Goal: Check status: Check status

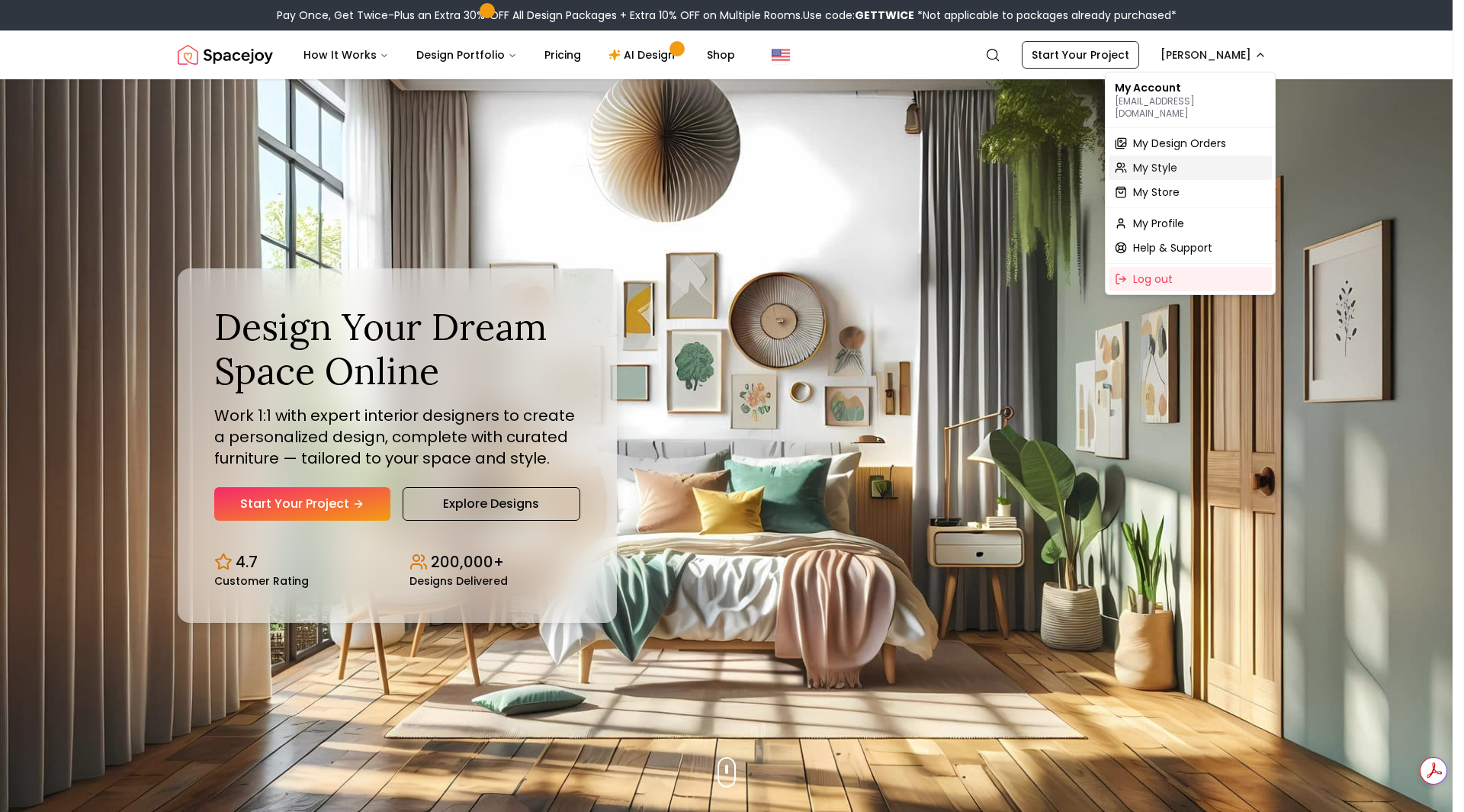
click at [1170, 160] on span "My Style" at bounding box center [1155, 167] width 44 height 15
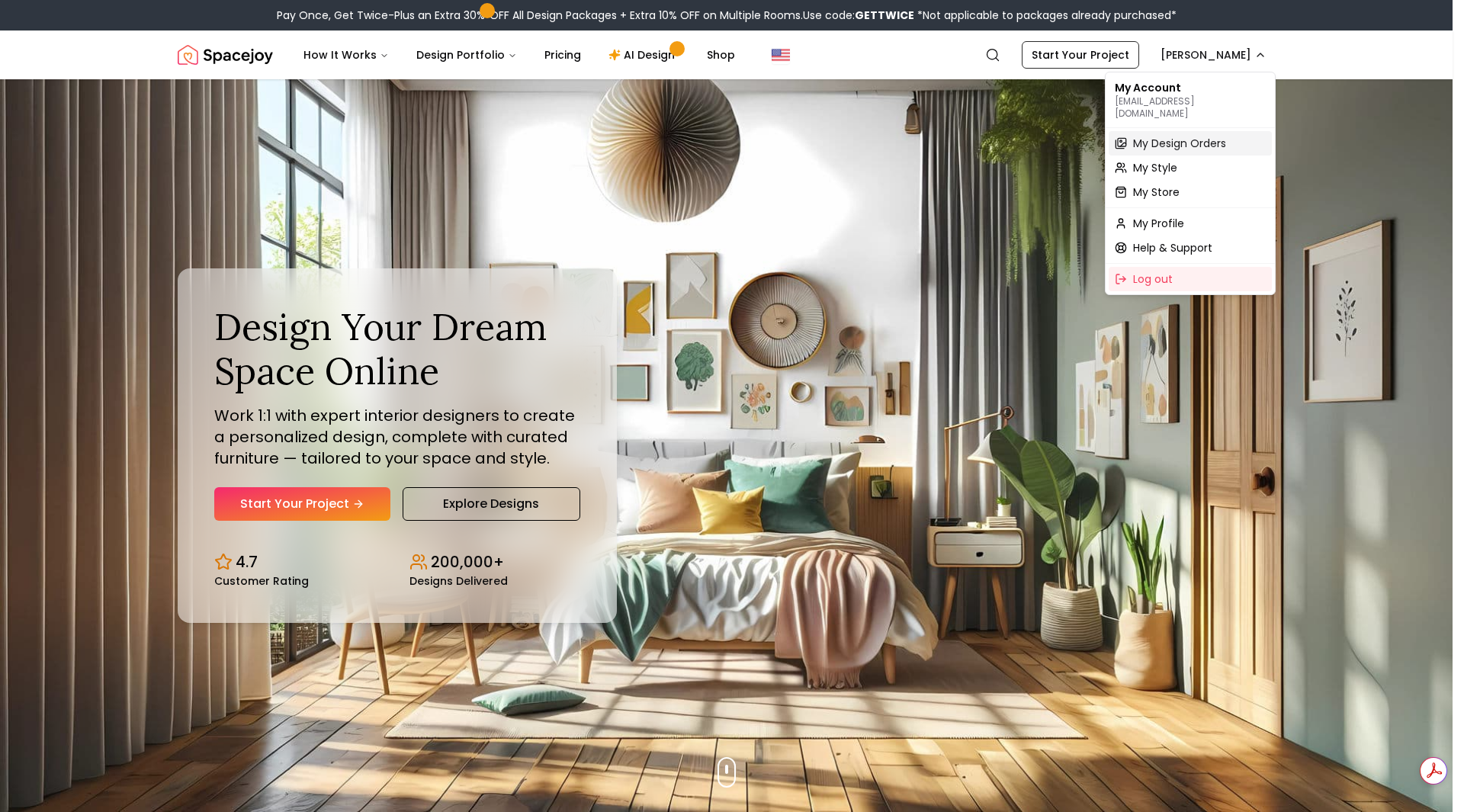
click at [1163, 136] on span "My Design Orders" at bounding box center [1179, 143] width 93 height 15
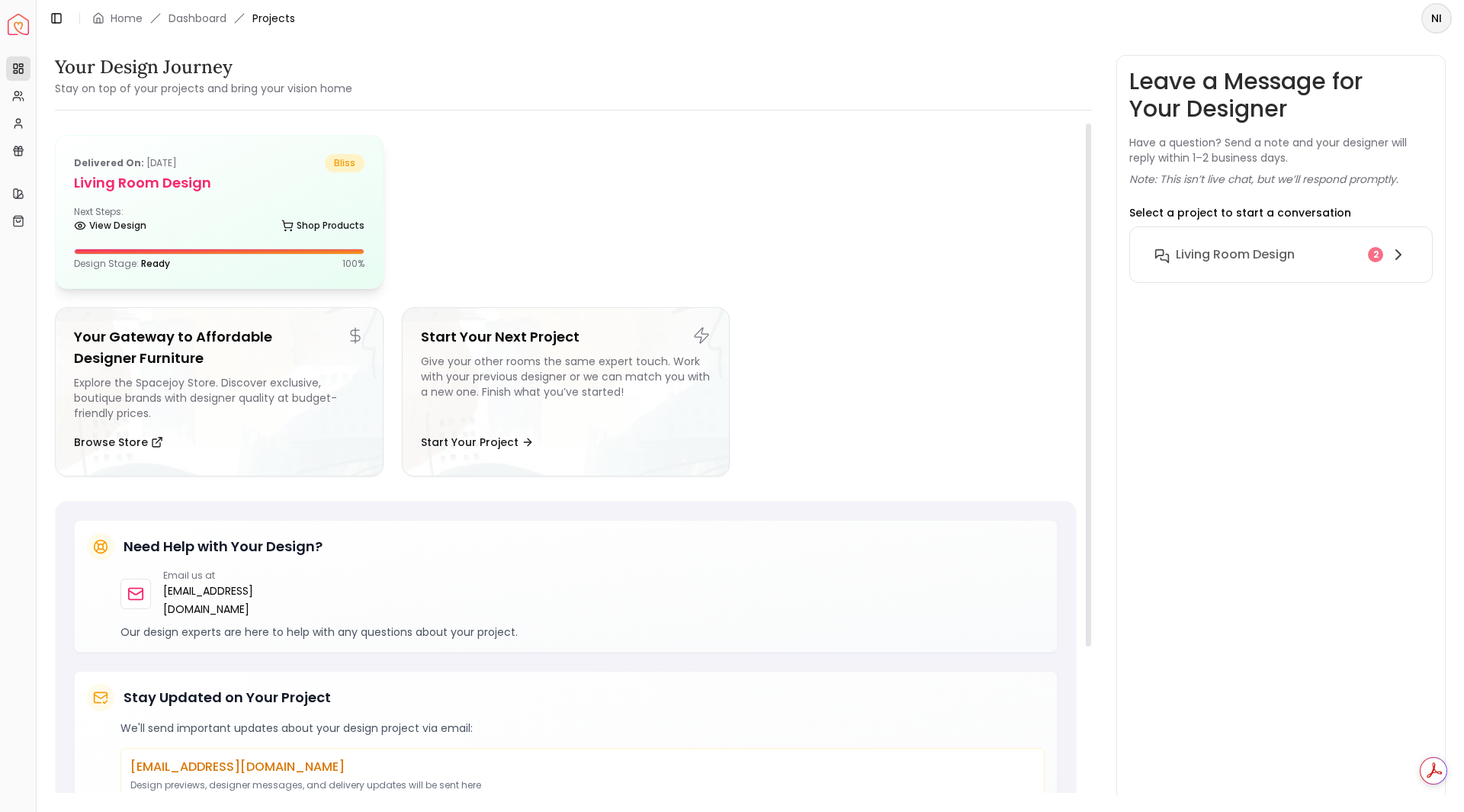
click at [372, 187] on div "Delivered on: [DATE] bliss Living Room design Next Steps: View Design Shop Prod…" at bounding box center [219, 212] width 327 height 152
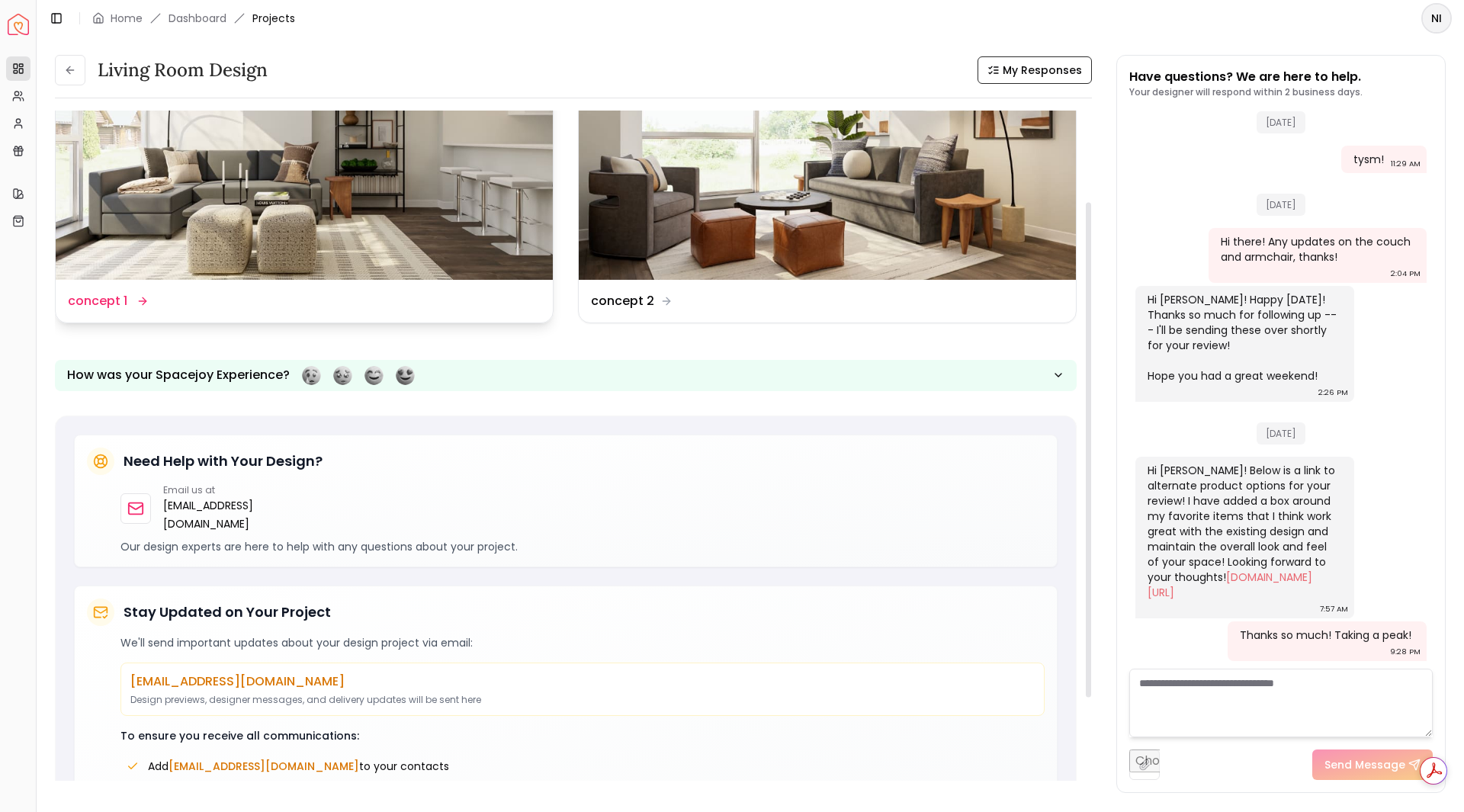
scroll to position [125, 0]
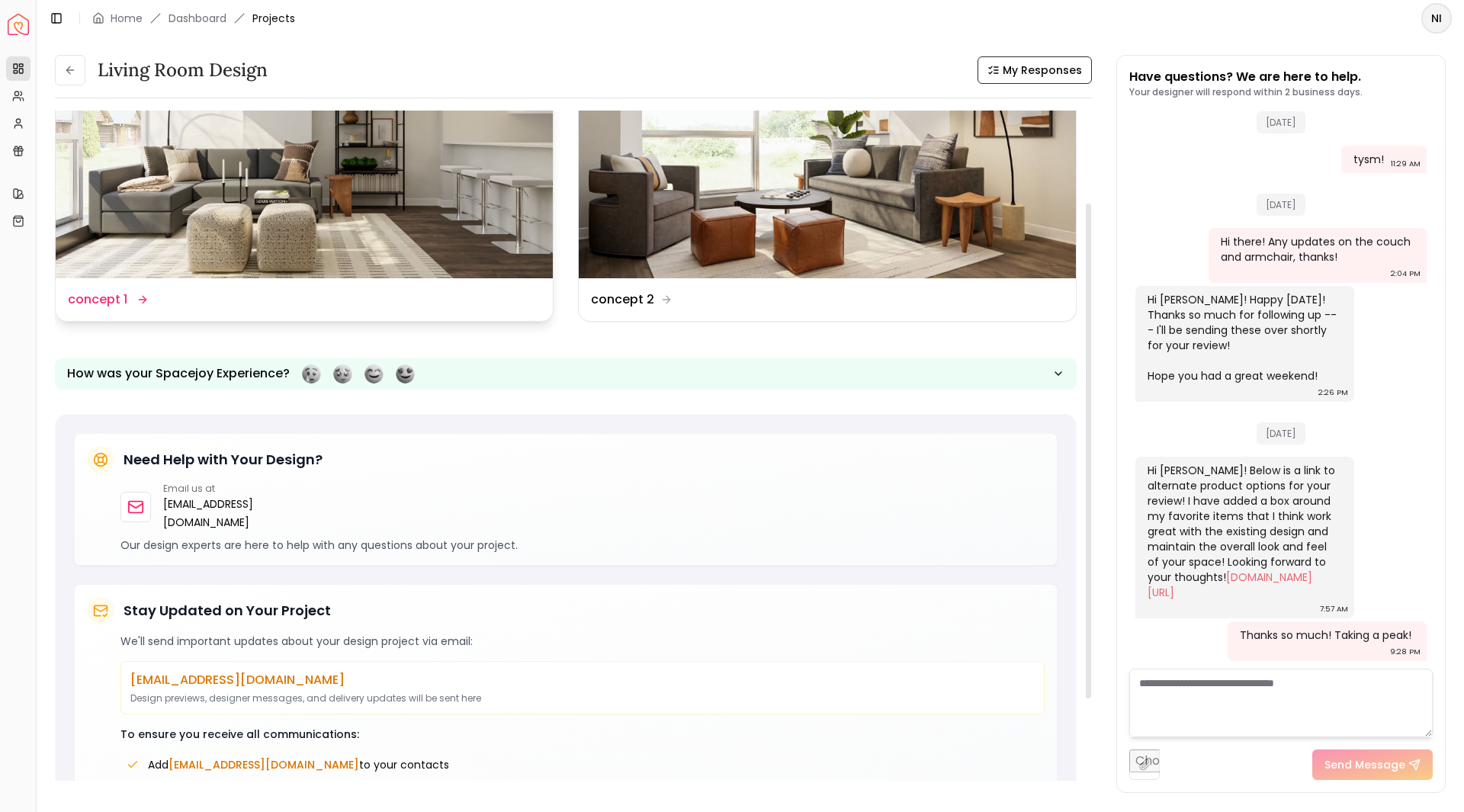
click at [298, 198] on img at bounding box center [304, 138] width 497 height 280
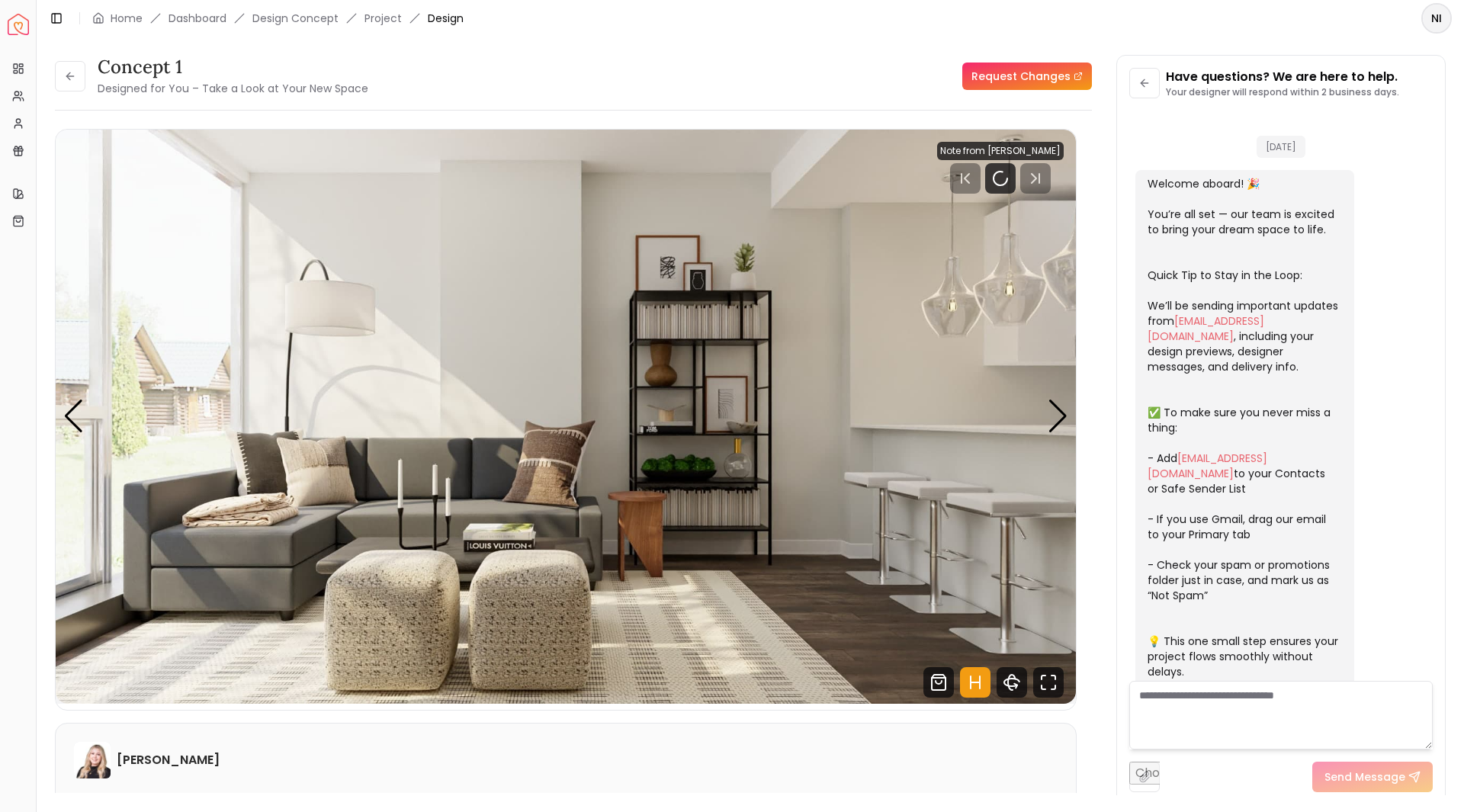
scroll to position [2595, 0]
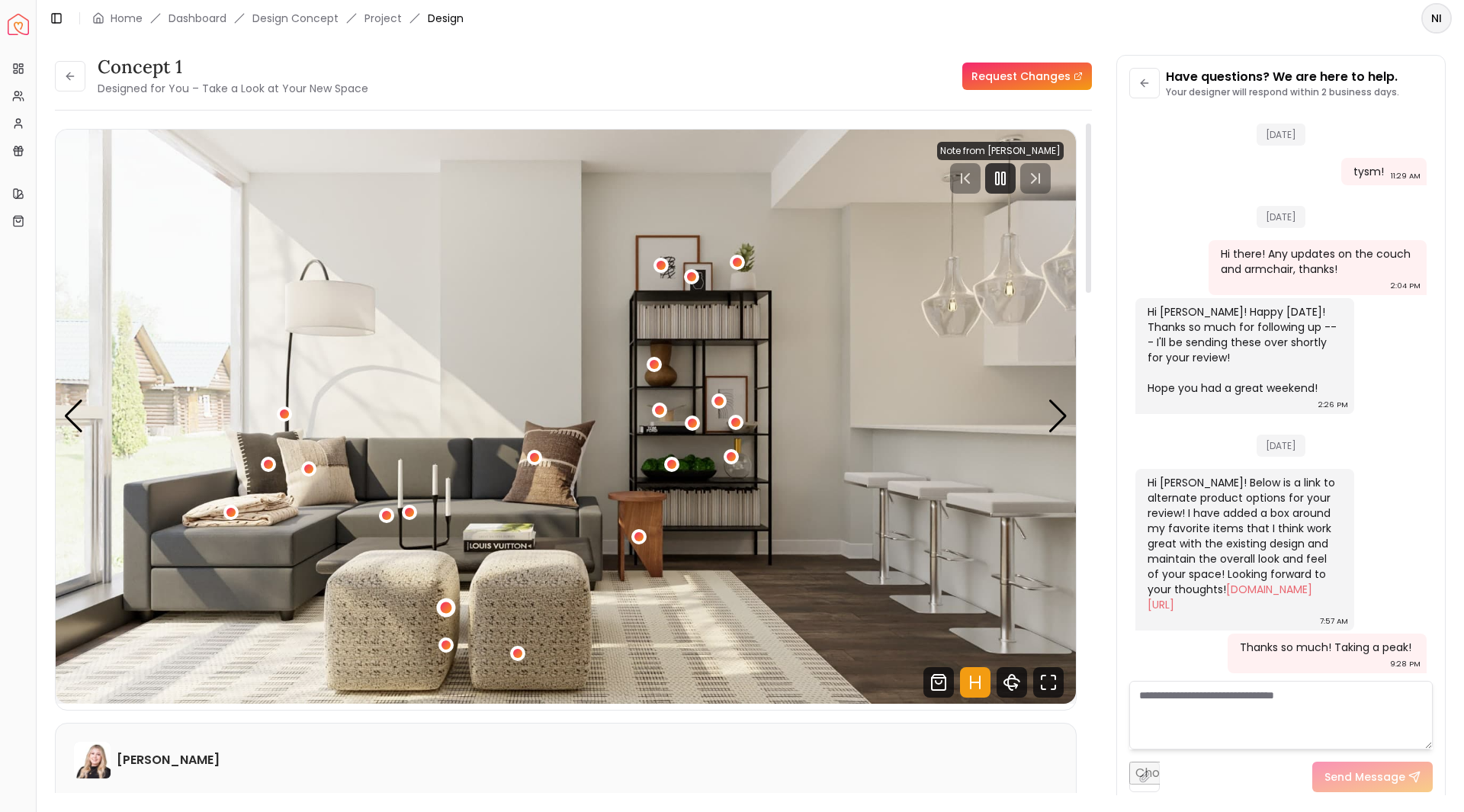
click at [448, 600] on div "1 / 5" at bounding box center [446, 607] width 19 height 19
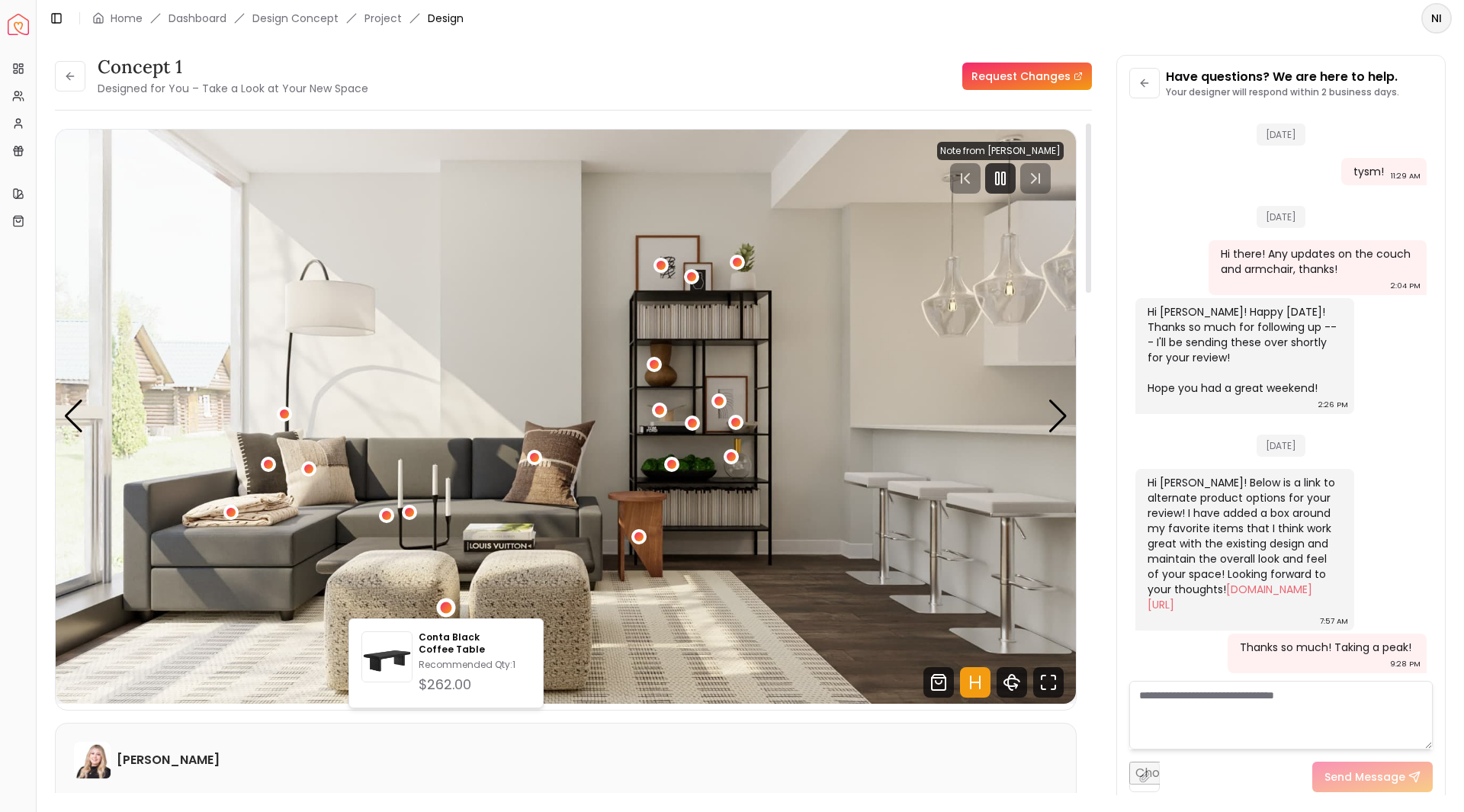
click at [546, 609] on img "1 / 5" at bounding box center [565, 416] width 1020 height 574
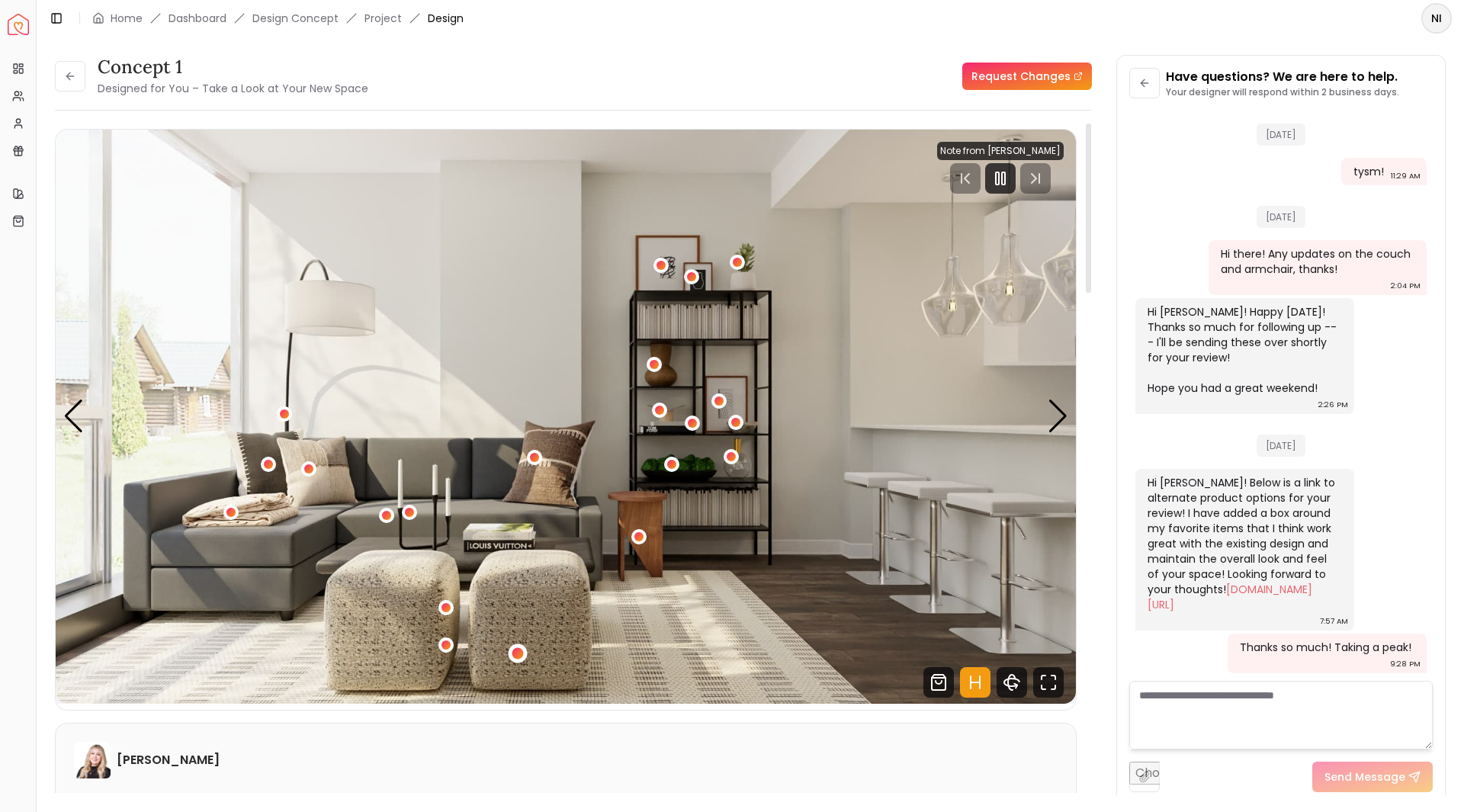
click at [516, 655] on div "1 / 5" at bounding box center [517, 653] width 12 height 12
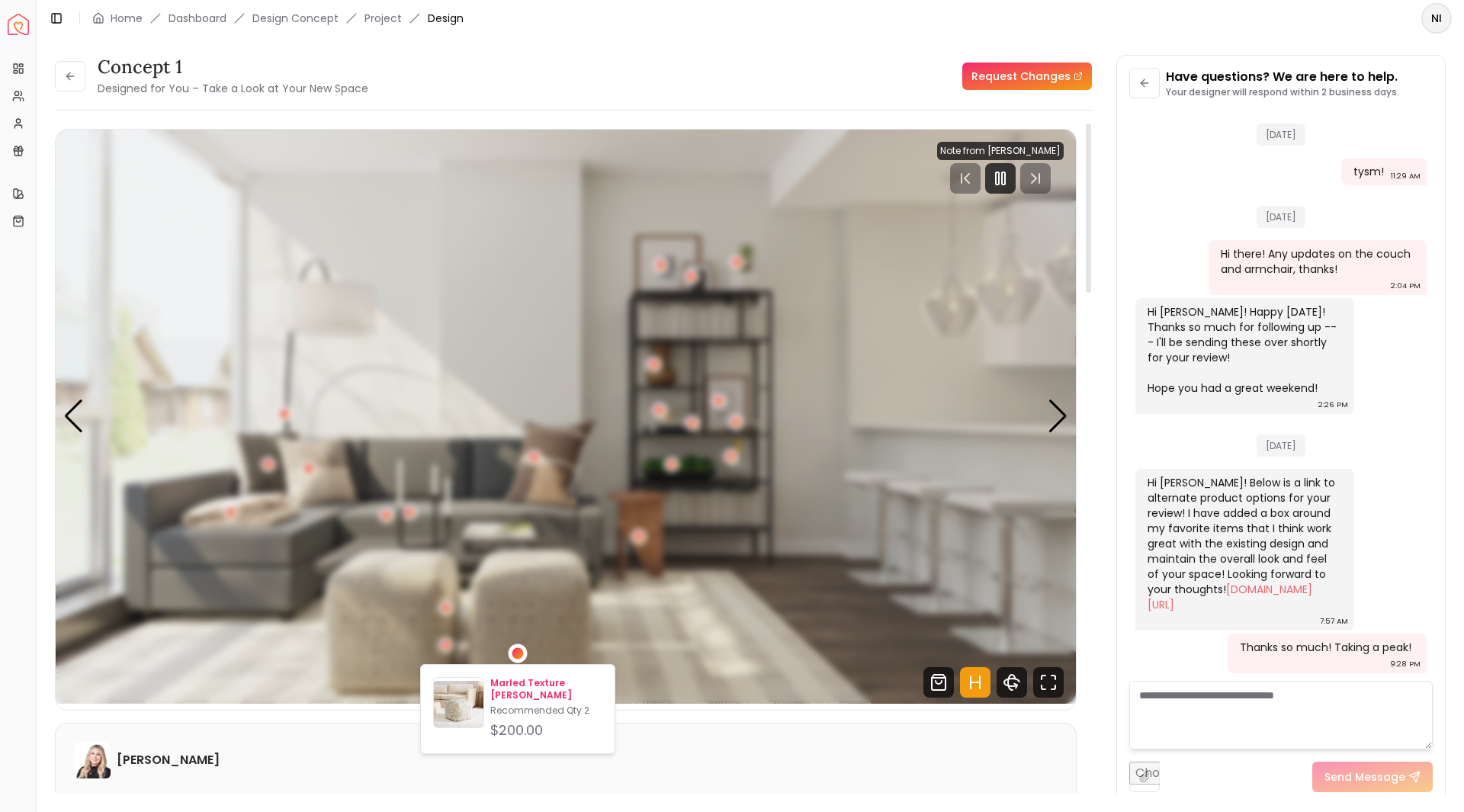
click at [519, 691] on p "Marled Texture [PERSON_NAME]" at bounding box center [546, 689] width 112 height 24
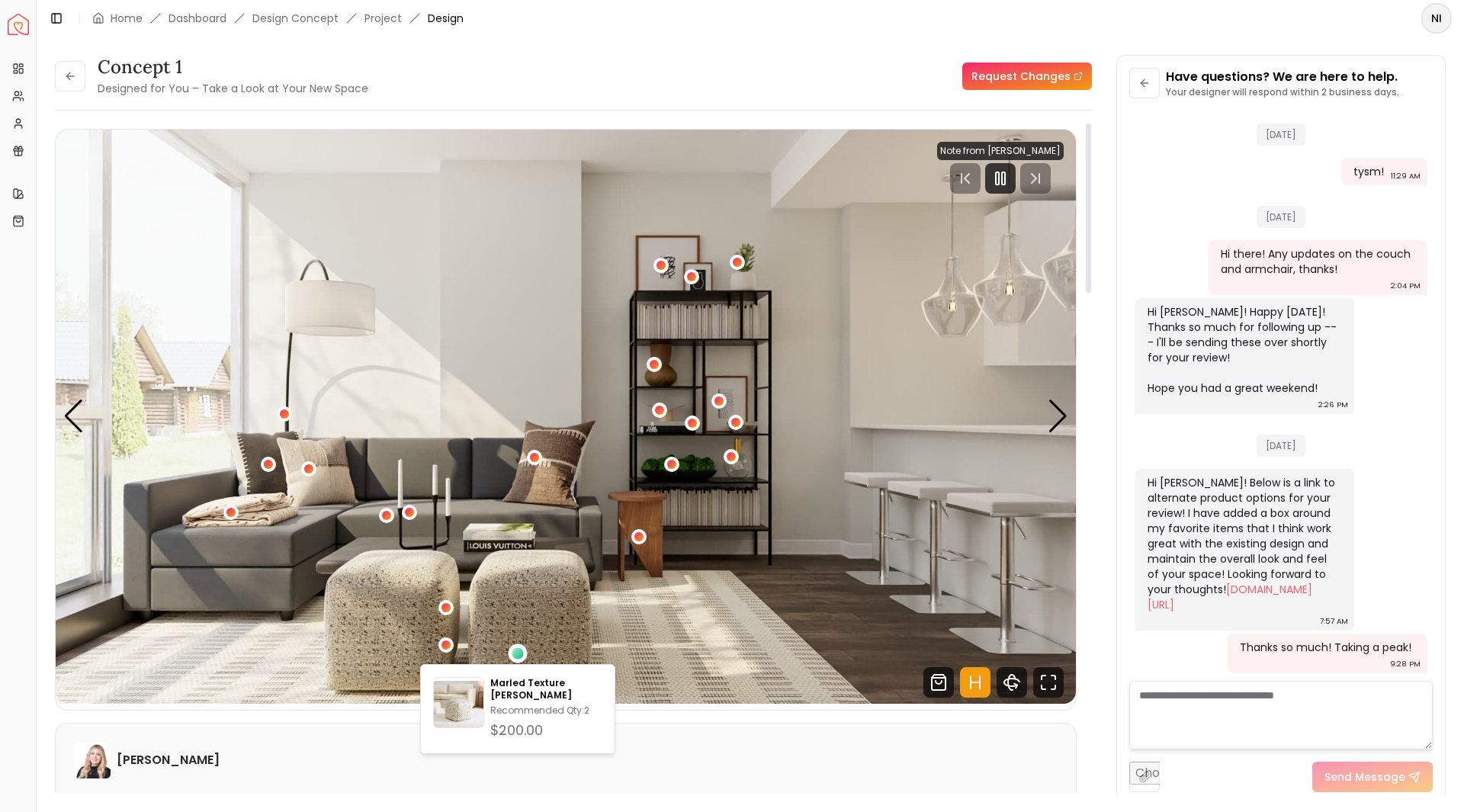
click at [919, 335] on img "1 / 5" at bounding box center [565, 416] width 1020 height 574
click at [1067, 415] on div "Next slide" at bounding box center [1058, 416] width 20 height 34
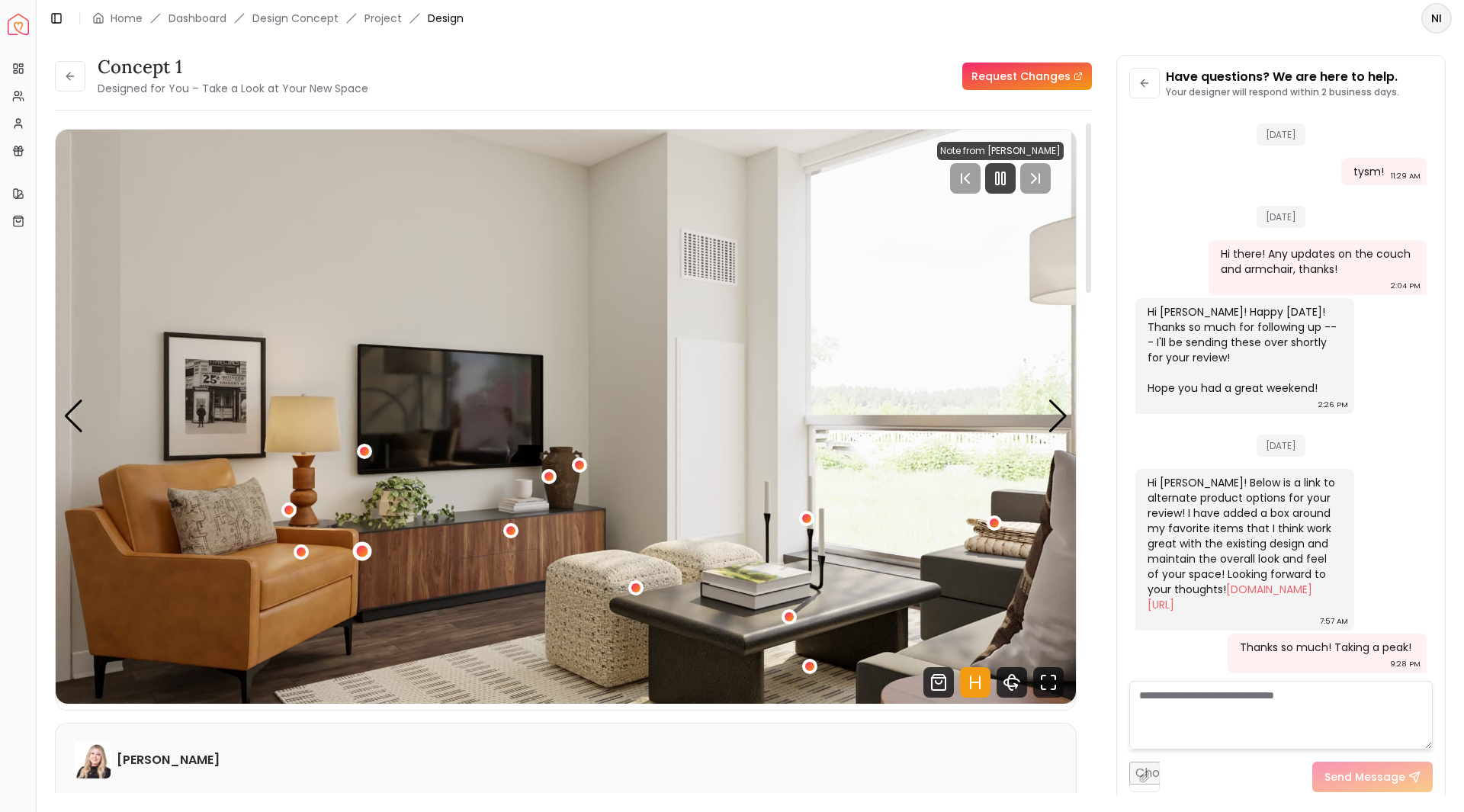
click at [366, 548] on div "2 / 5" at bounding box center [362, 551] width 12 height 12
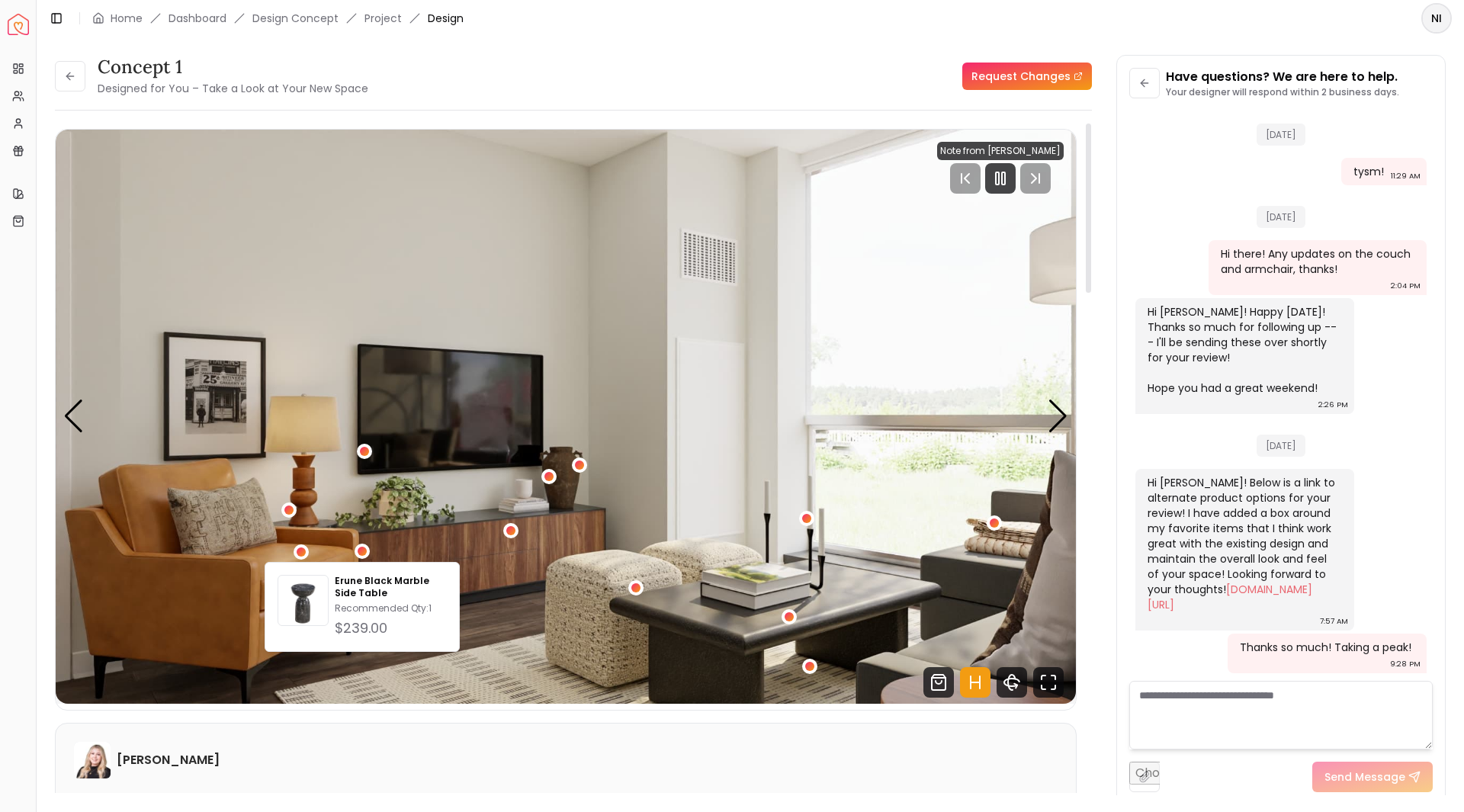
click at [306, 541] on img "2 / 5" at bounding box center [565, 416] width 1020 height 574
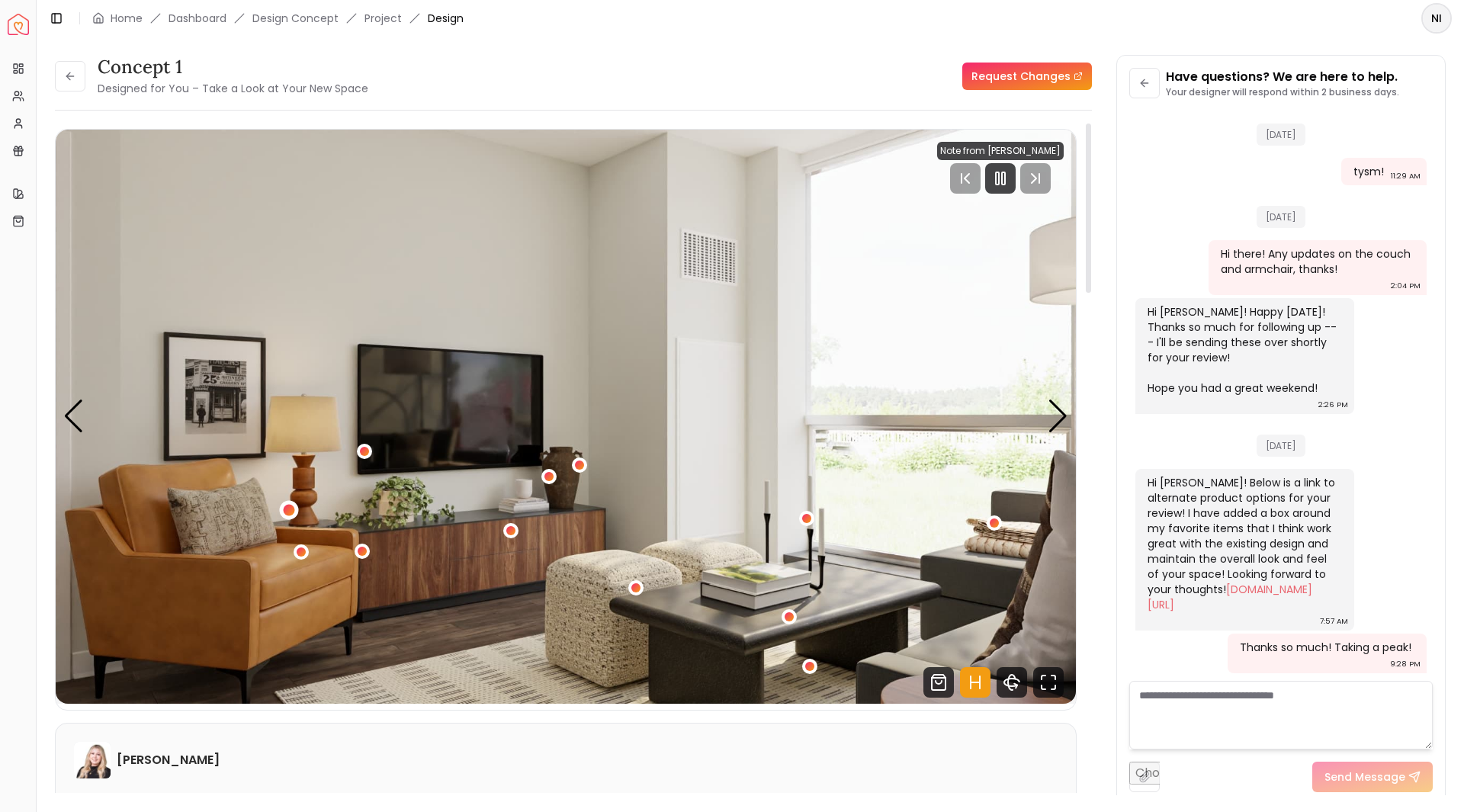
click at [288, 512] on div "2 / 5" at bounding box center [288, 510] width 12 height 12
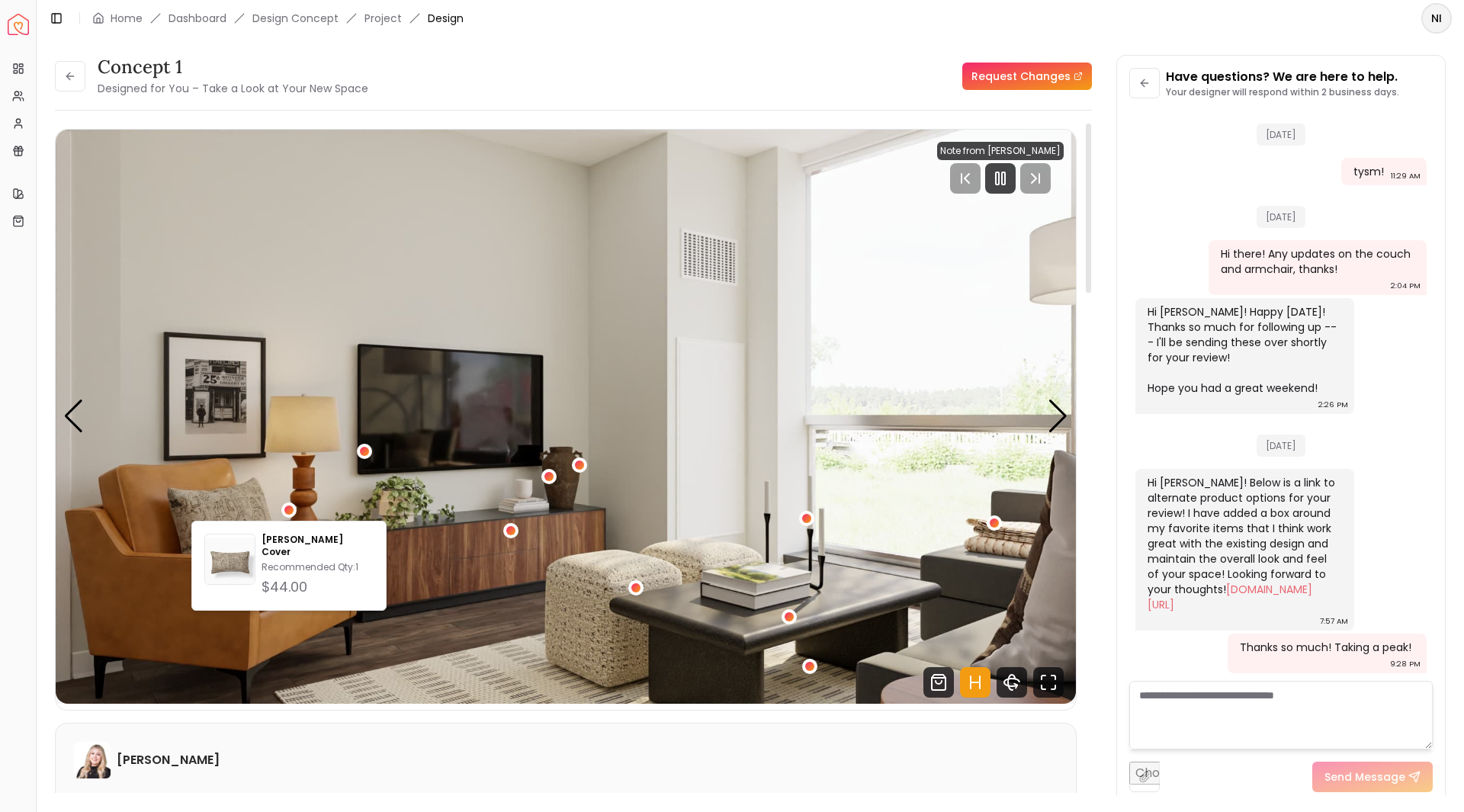
click at [345, 507] on img "2 / 5" at bounding box center [565, 416] width 1020 height 574
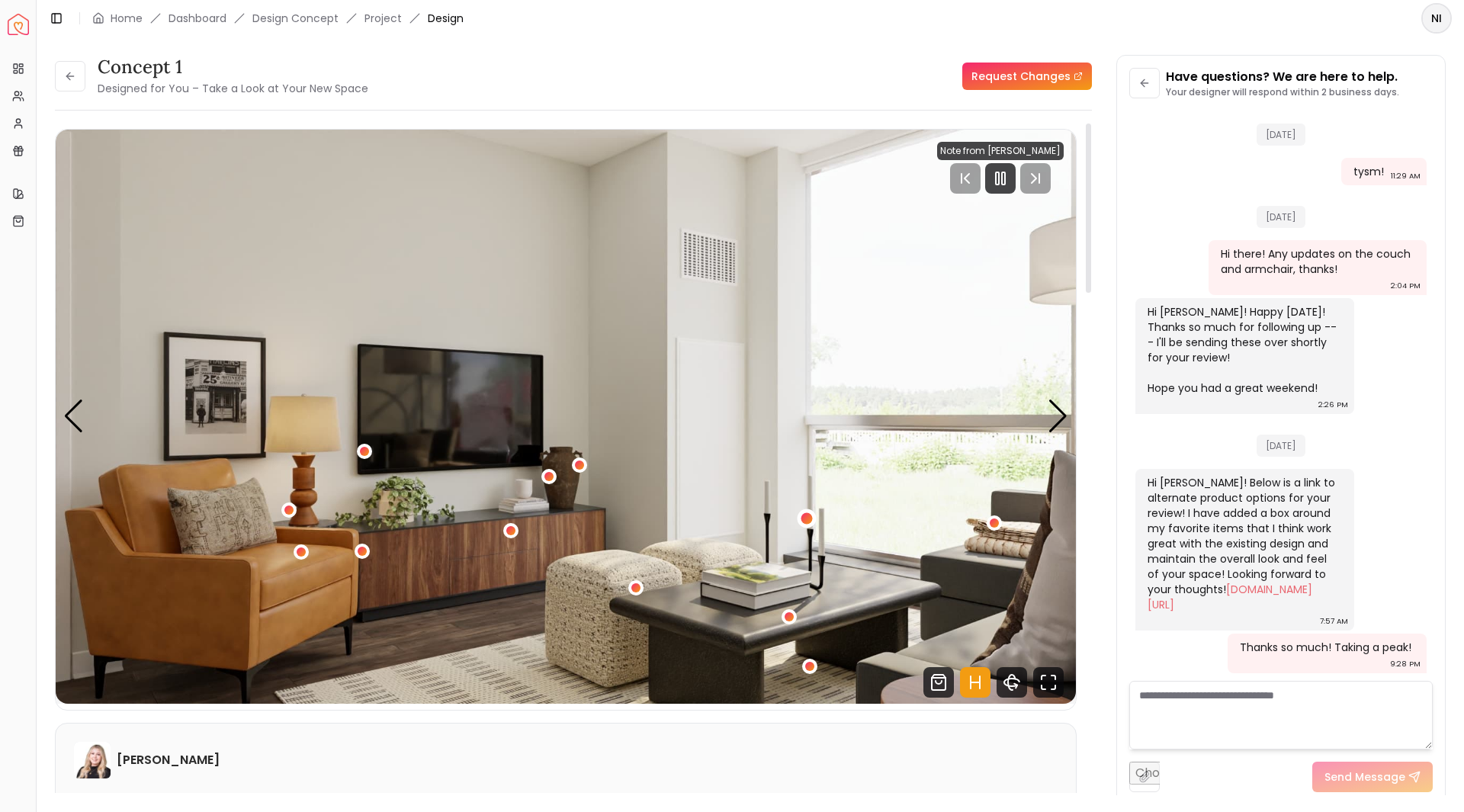
click at [805, 516] on div "2 / 5" at bounding box center [807, 518] width 12 height 12
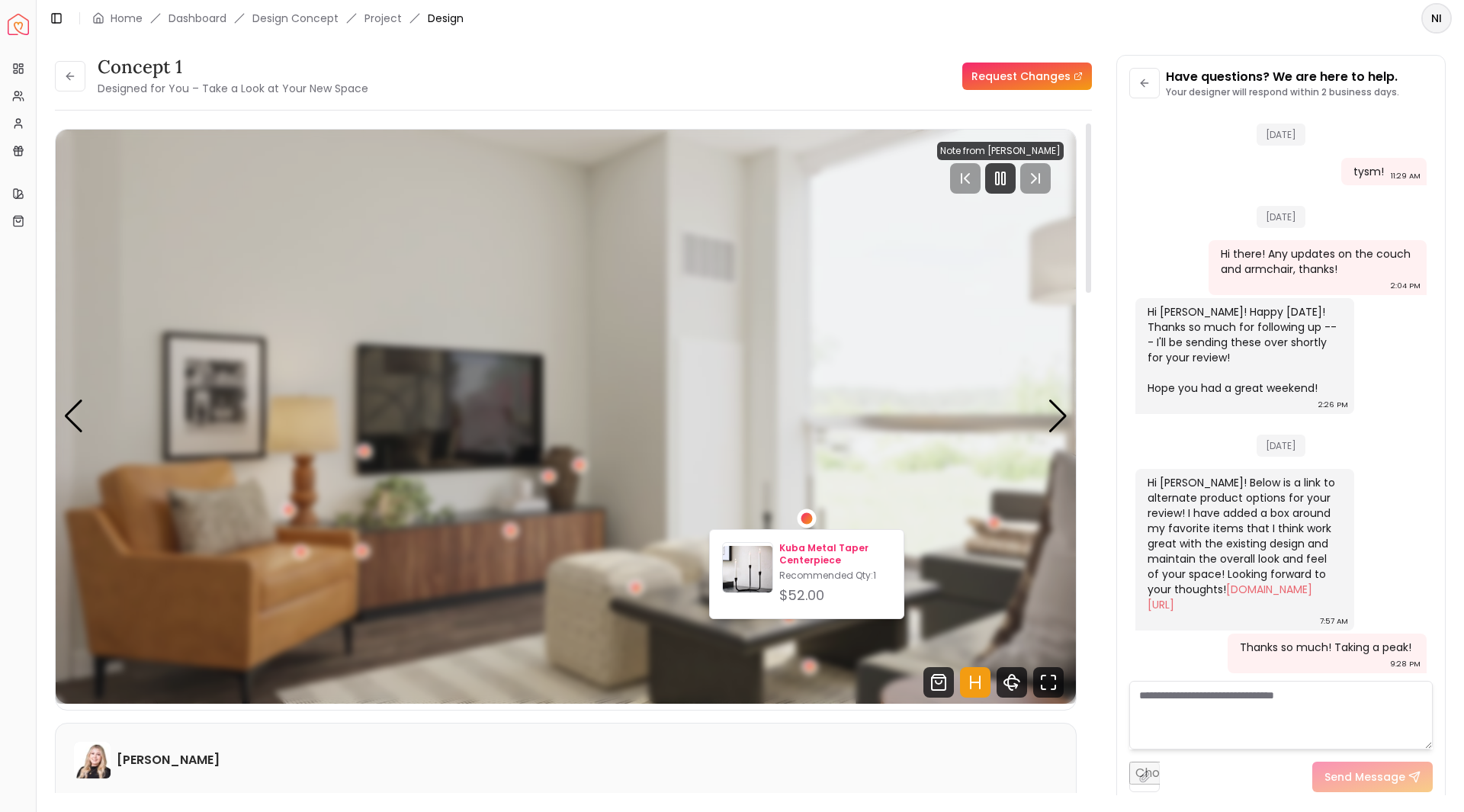
click at [755, 568] on img at bounding box center [747, 570] width 49 height 49
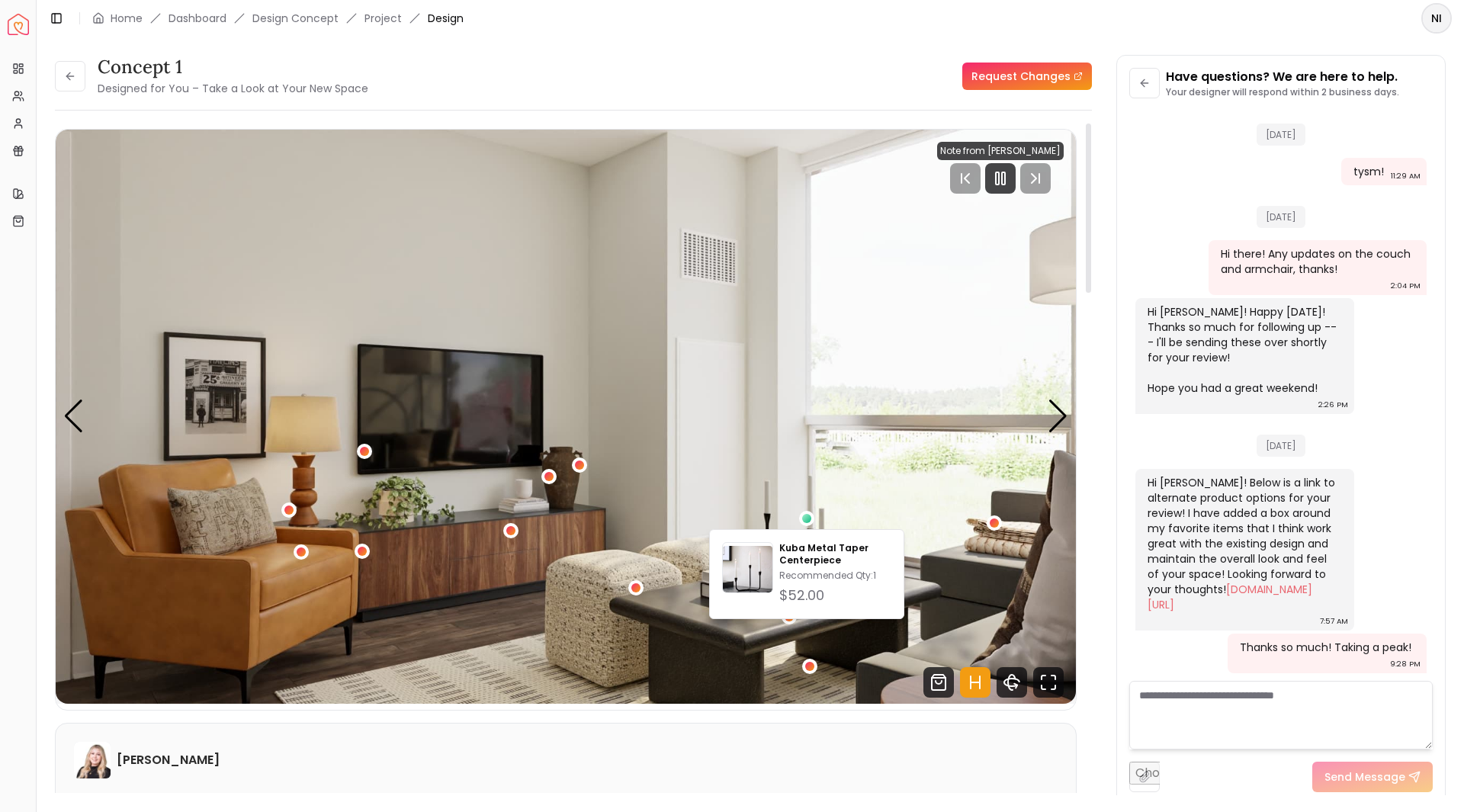
click at [689, 402] on img "2 / 5" at bounding box center [565, 416] width 1020 height 574
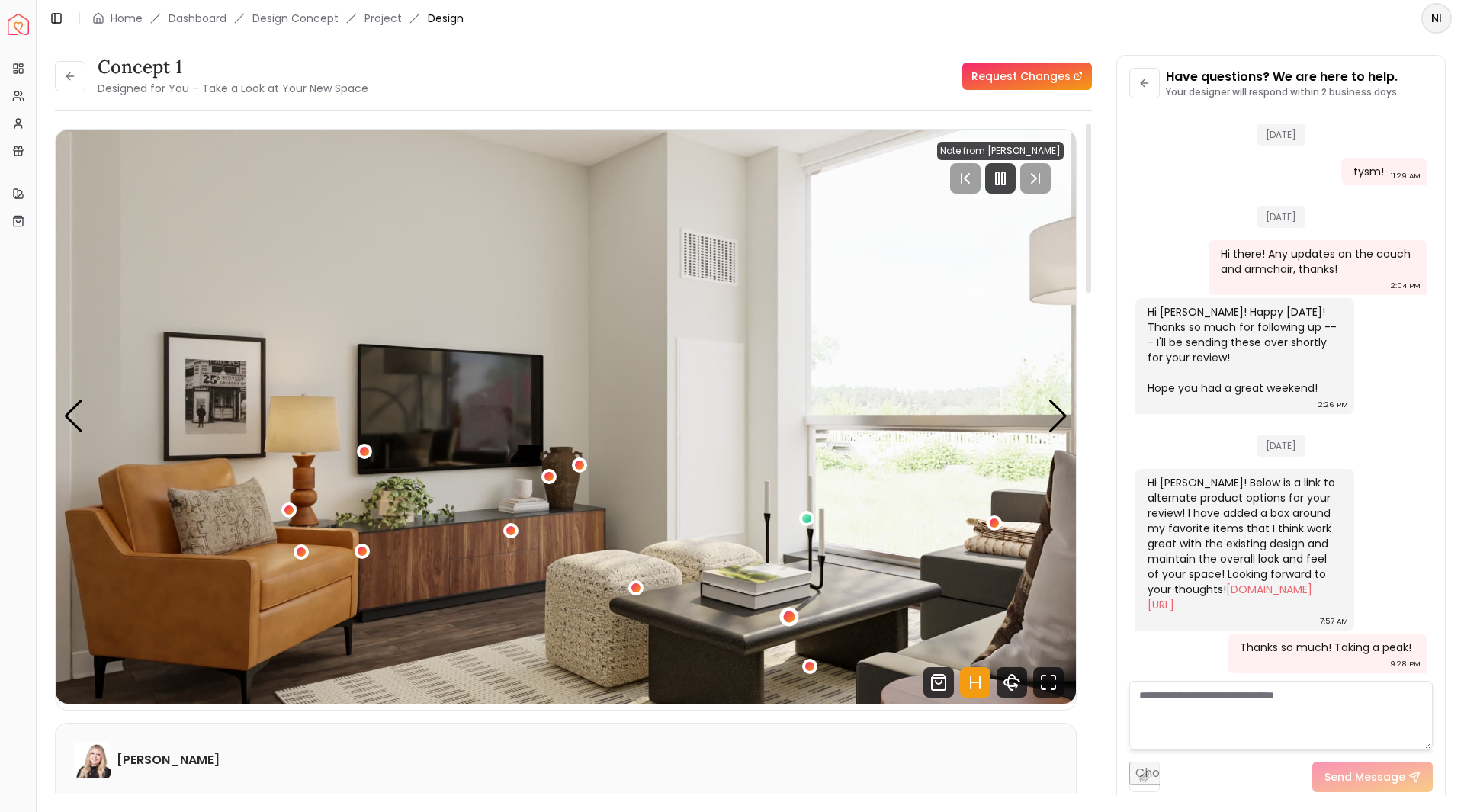
click at [789, 616] on div "2 / 5" at bounding box center [789, 616] width 12 height 12
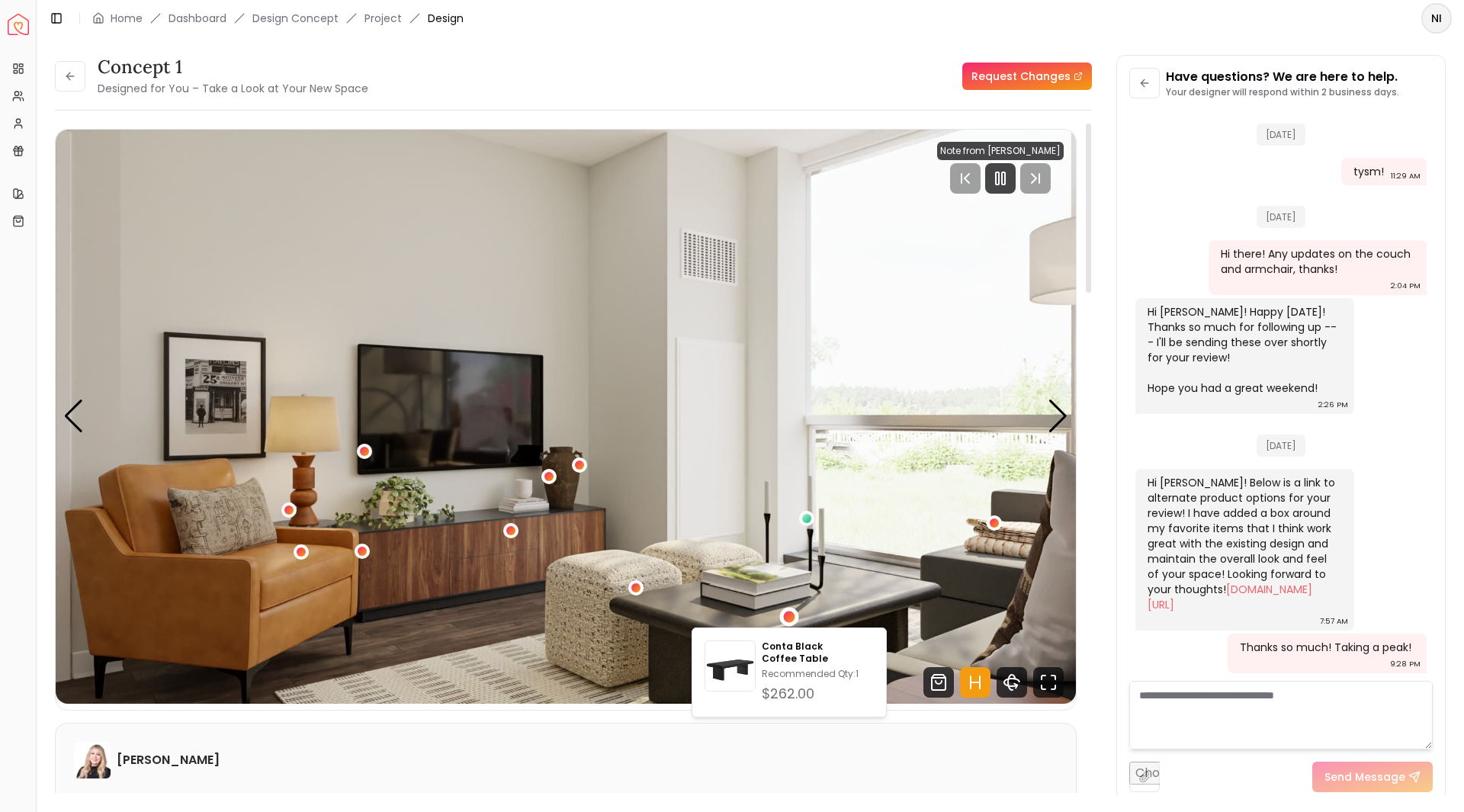
click at [747, 574] on img "2 / 5" at bounding box center [565, 416] width 1020 height 574
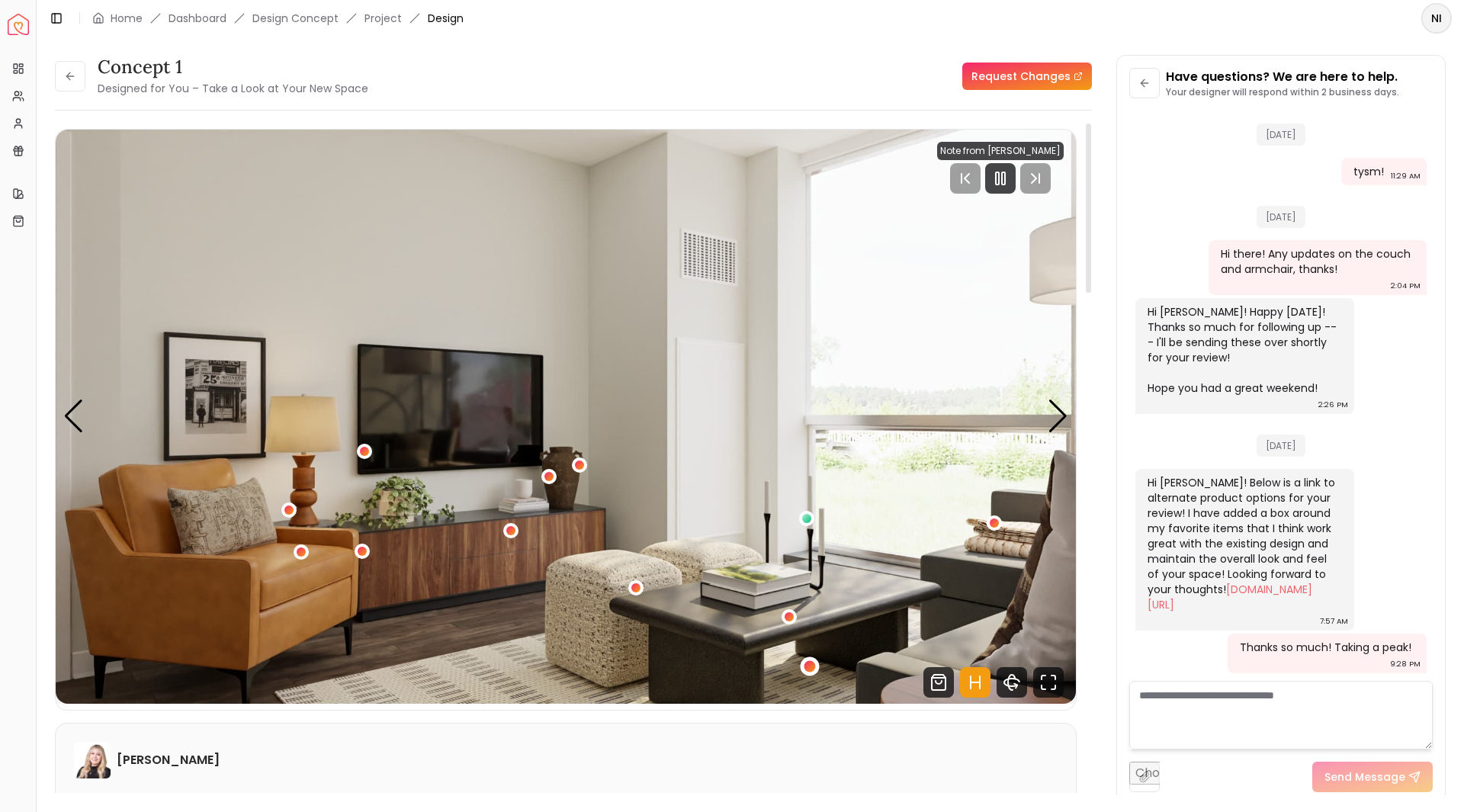
click at [812, 666] on div "2 / 5" at bounding box center [809, 667] width 12 height 12
click at [758, 485] on img "2 / 5" at bounding box center [565, 416] width 1020 height 574
click at [995, 525] on div "2 / 5" at bounding box center [994, 523] width 12 height 12
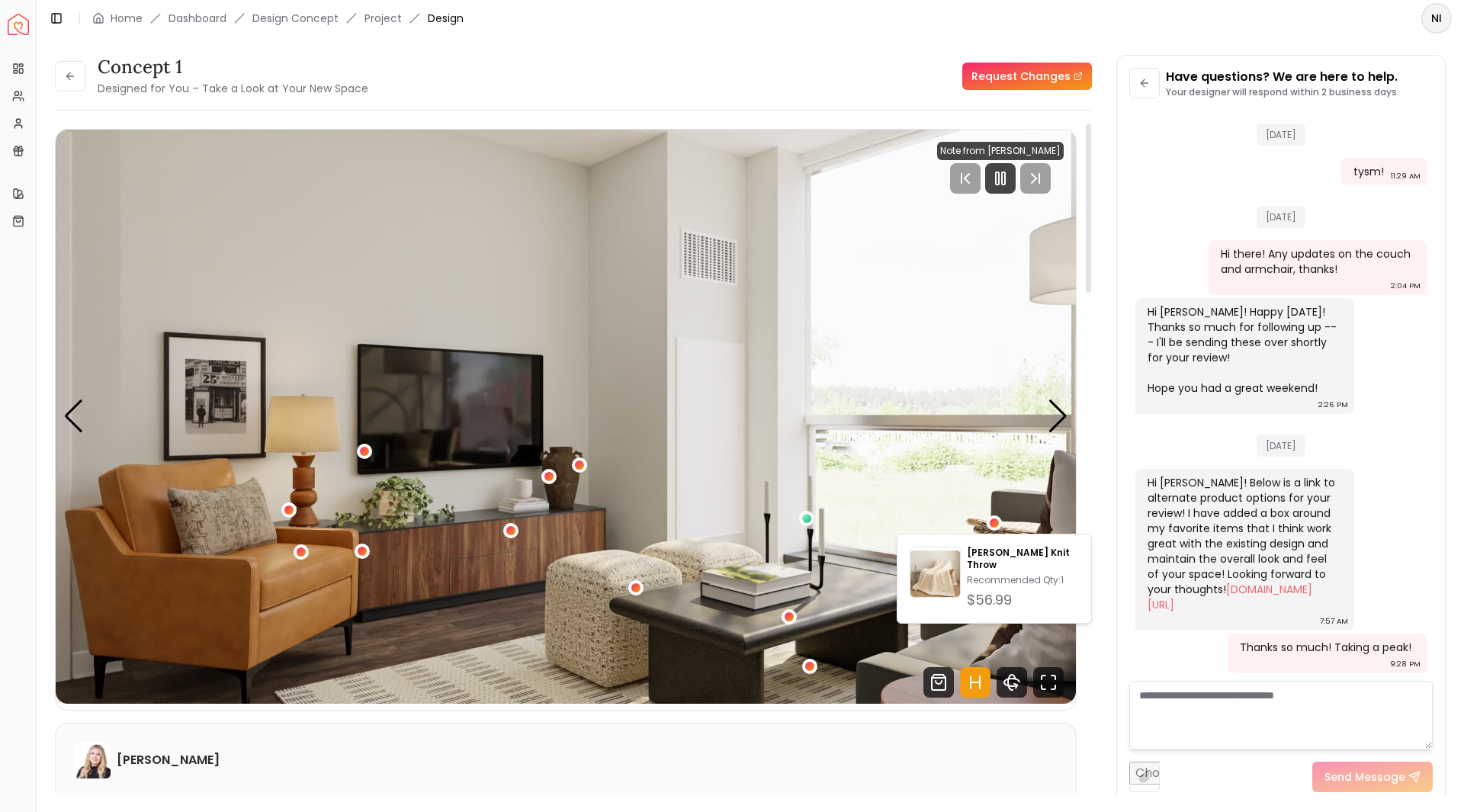
click at [979, 478] on img "2 / 5" at bounding box center [565, 416] width 1020 height 574
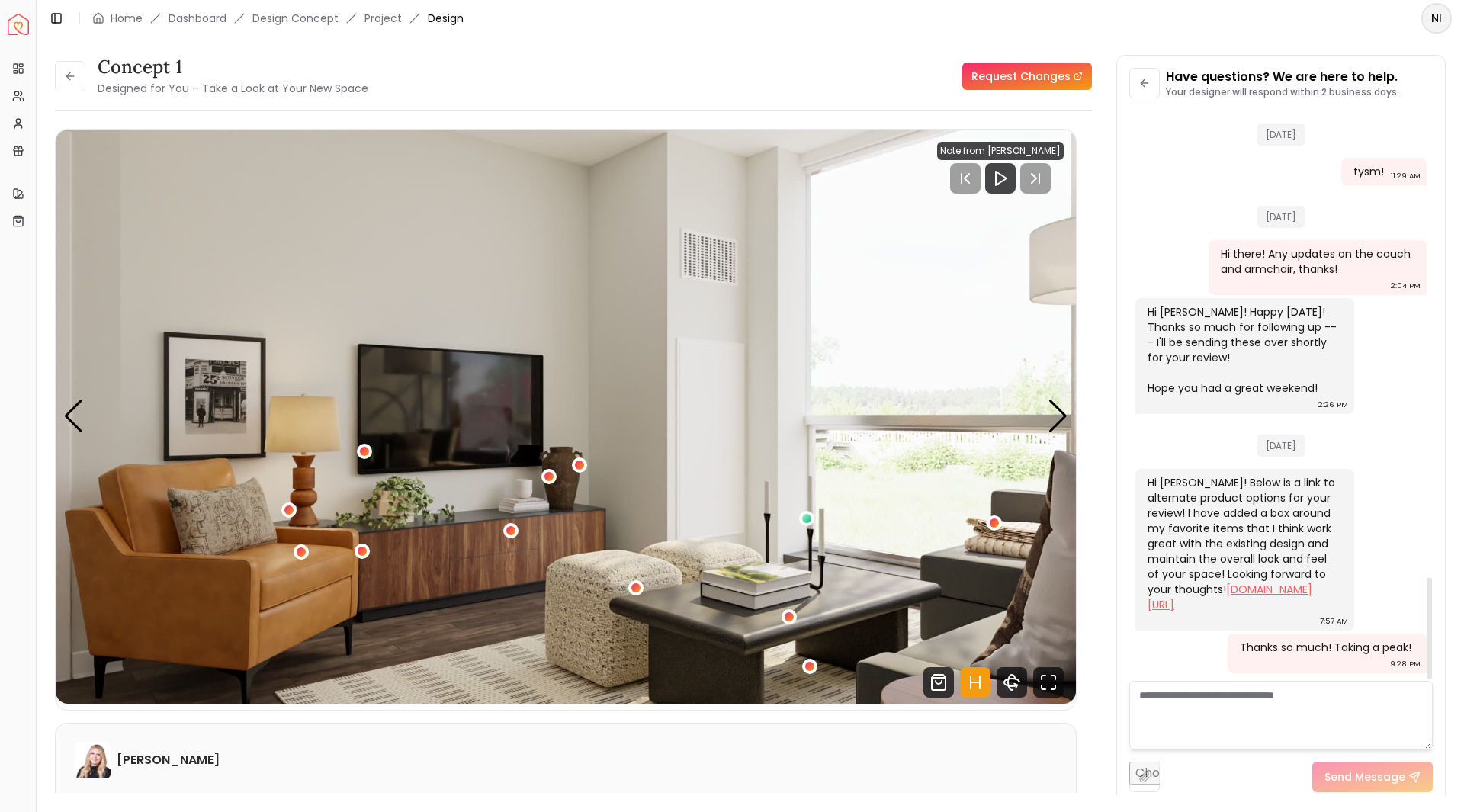
click at [1261, 591] on link "[DOMAIN_NAME][URL]" at bounding box center [1230, 597] width 165 height 31
click at [363, 445] on div "2 / 5" at bounding box center [364, 451] width 12 height 12
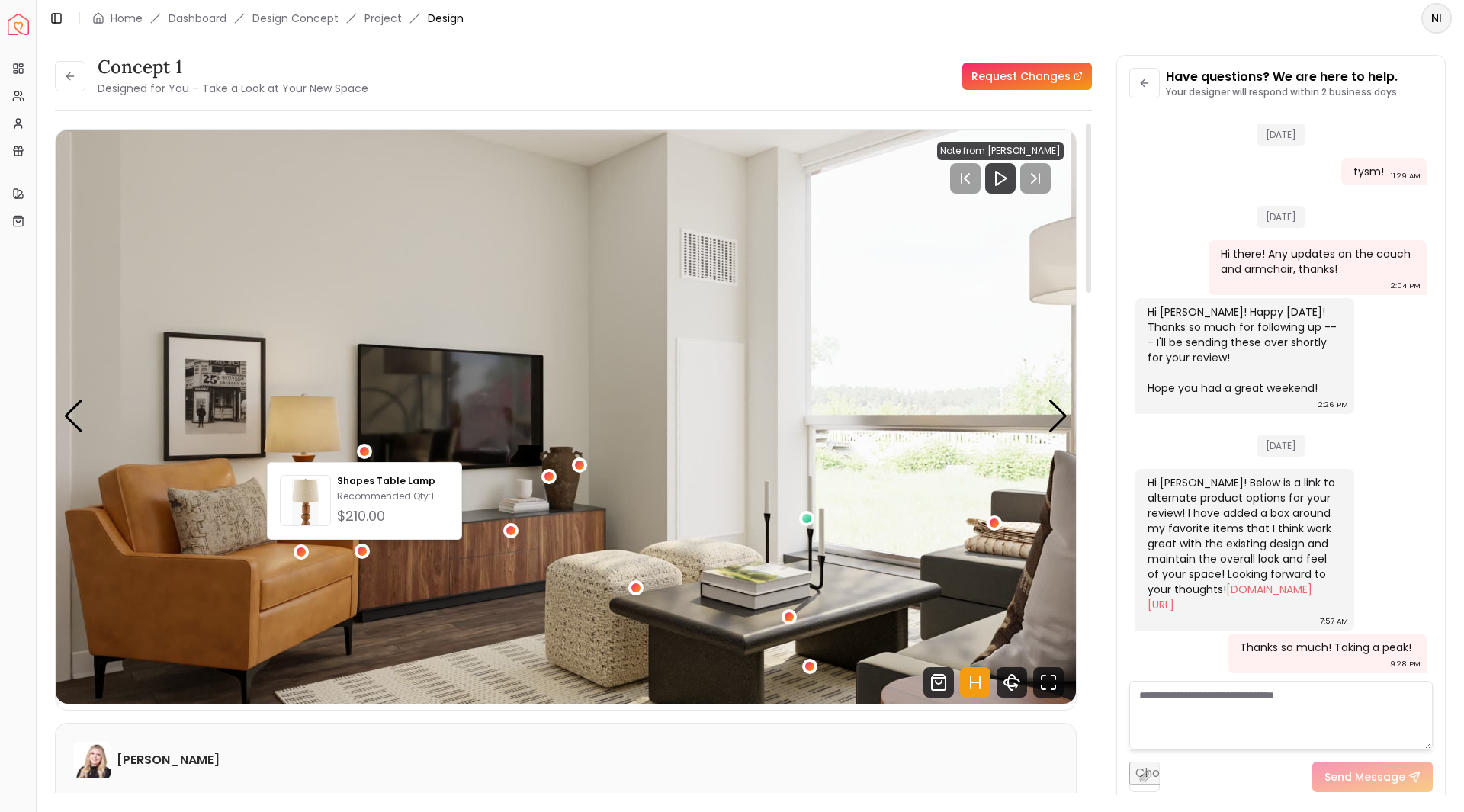
click at [368, 419] on img "2 / 5" at bounding box center [565, 416] width 1020 height 574
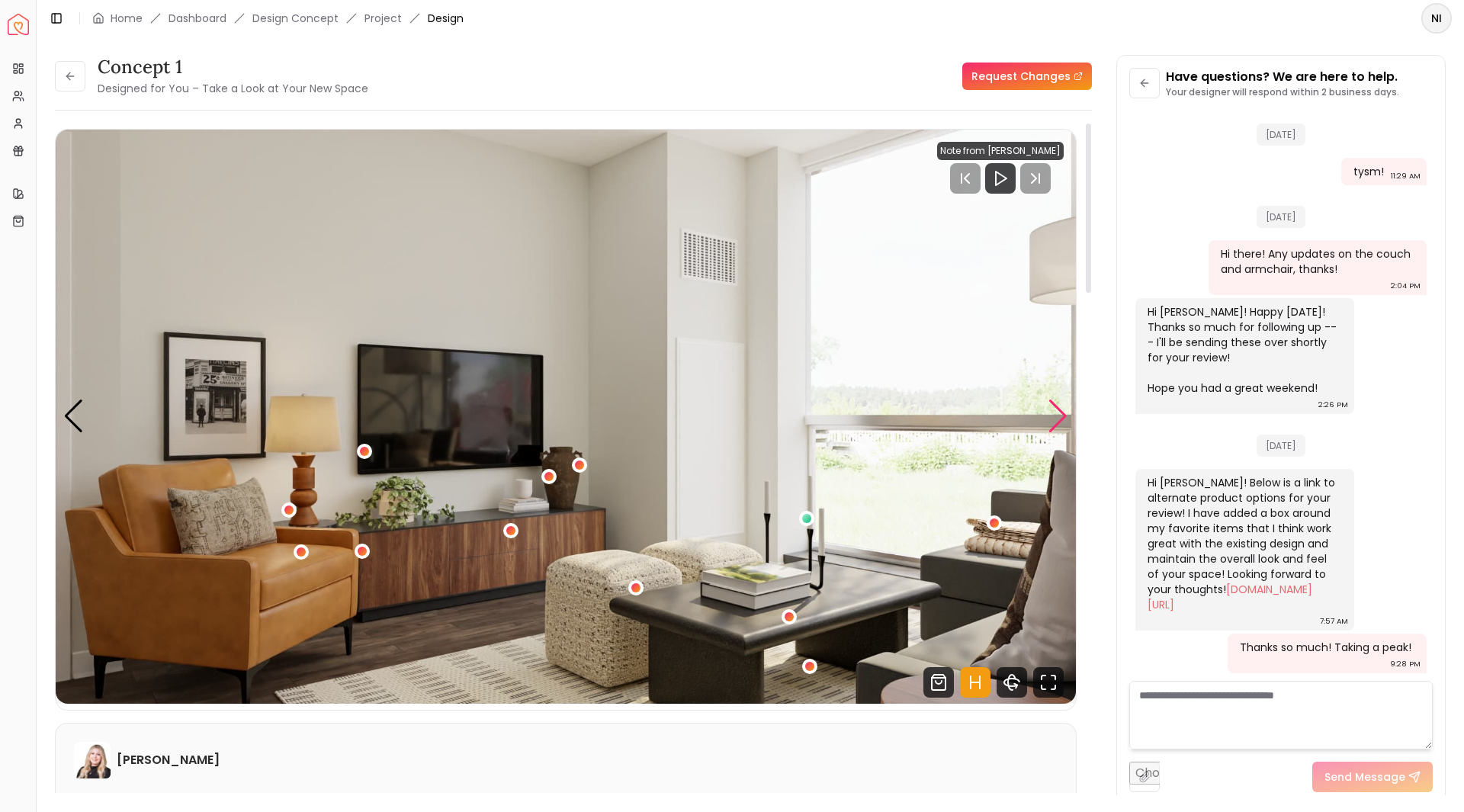
click at [1054, 421] on div "Next slide" at bounding box center [1058, 416] width 20 height 34
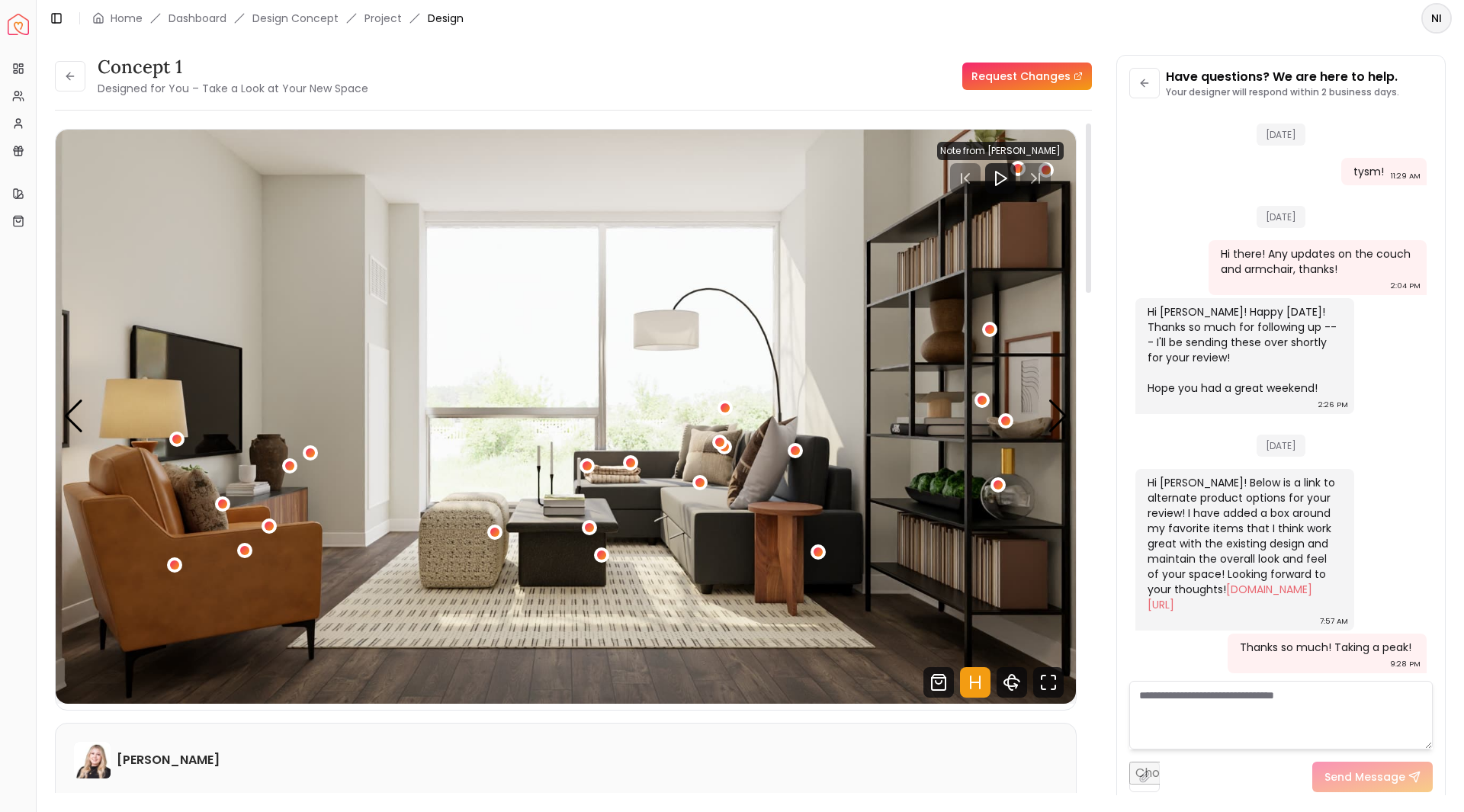
click at [1047, 417] on img "3 / 5" at bounding box center [565, 416] width 1020 height 574
click at [1056, 417] on div "Next slide" at bounding box center [1058, 416] width 20 height 34
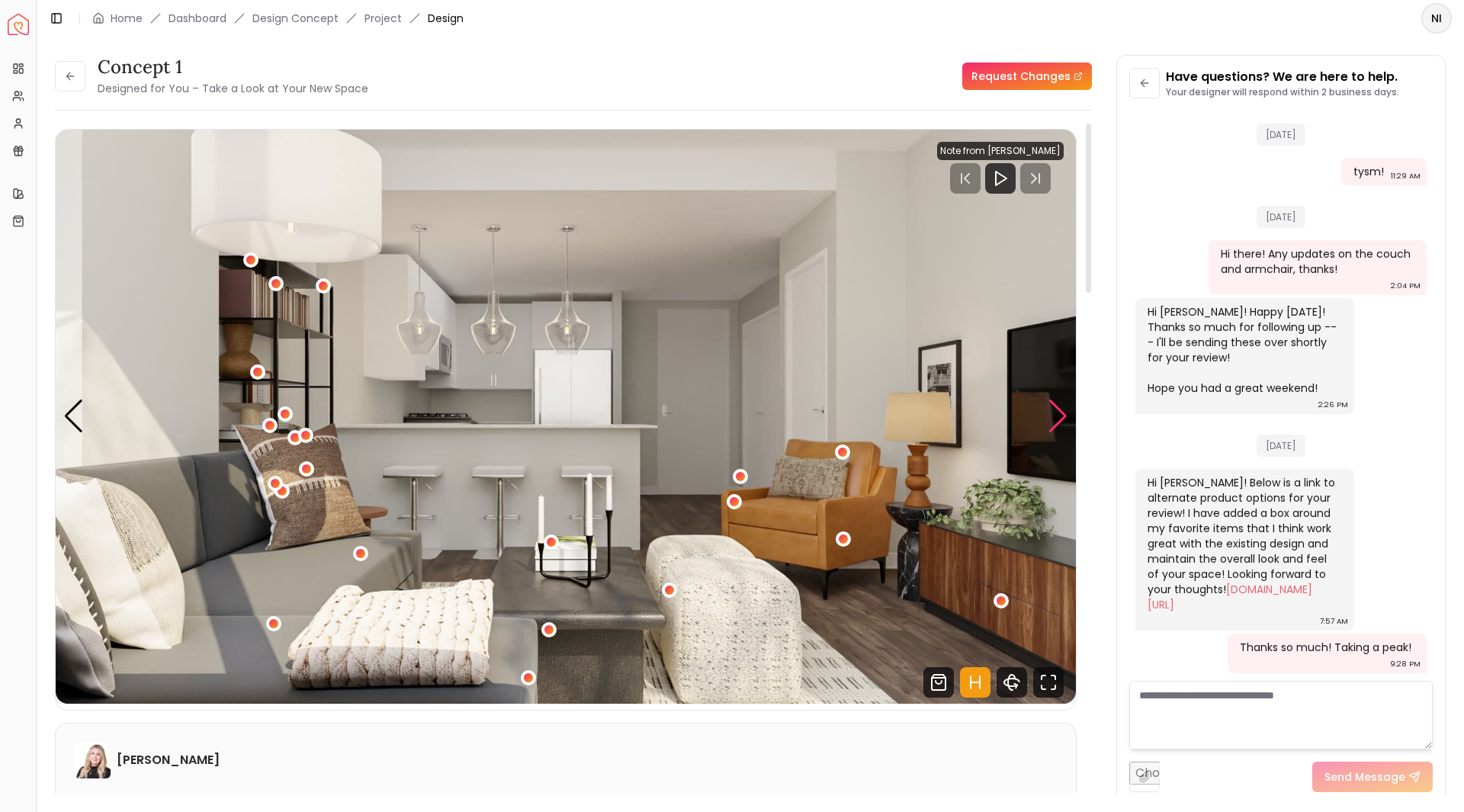
click at [1056, 417] on div "Next slide" at bounding box center [1058, 416] width 20 height 34
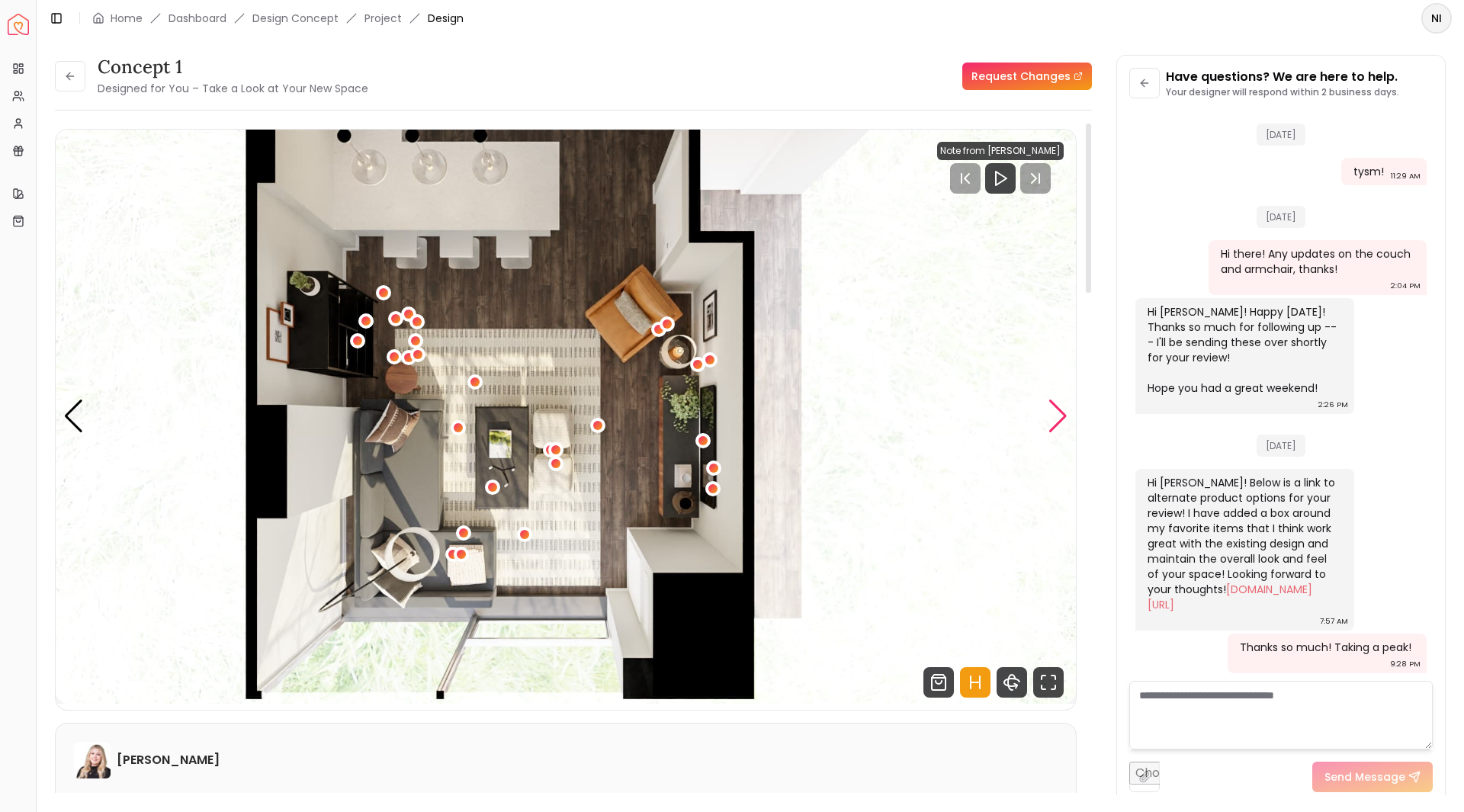
click at [1056, 417] on div "Next slide" at bounding box center [1058, 416] width 20 height 34
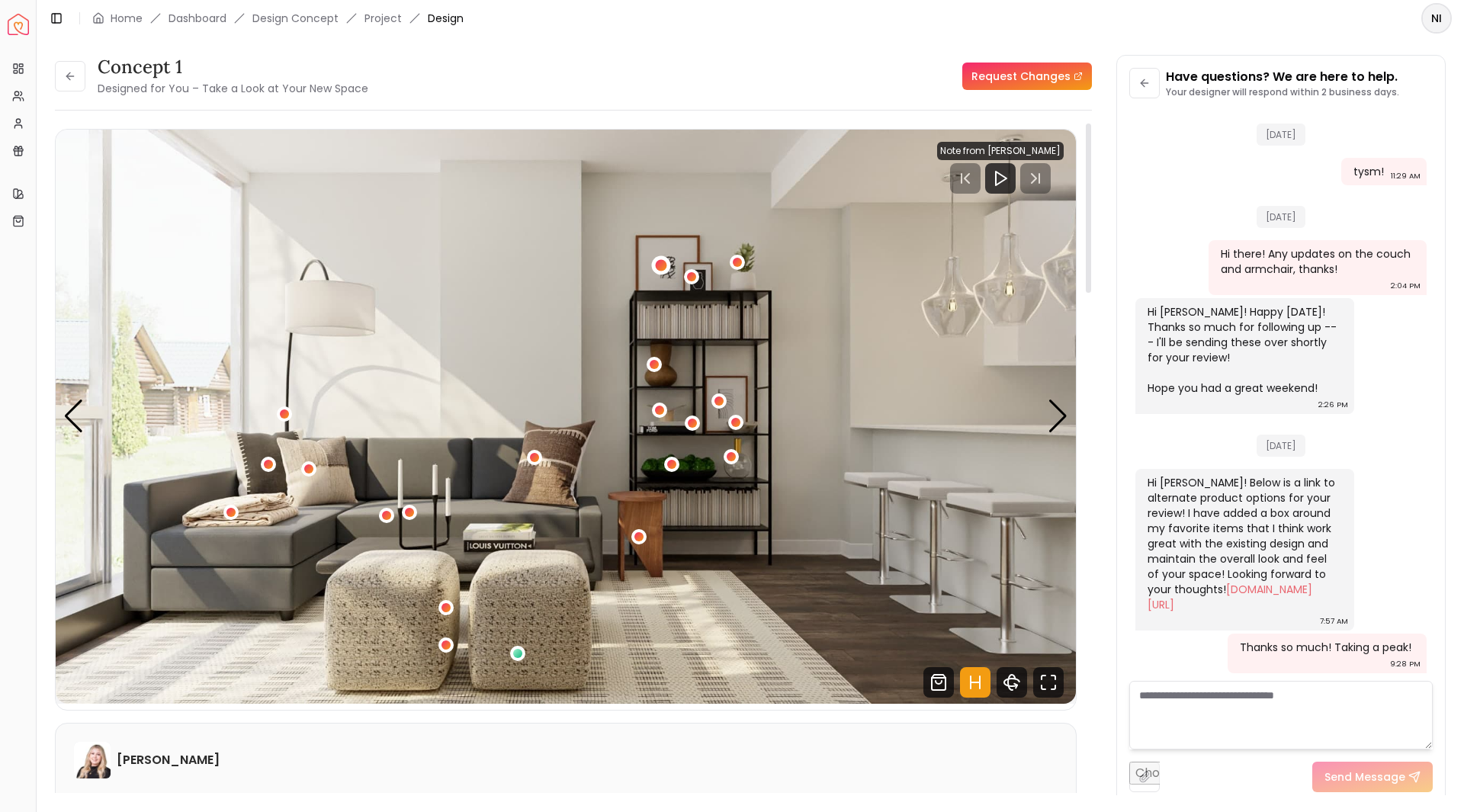
click at [661, 258] on button "1 / 5" at bounding box center [661, 265] width 15 height 15
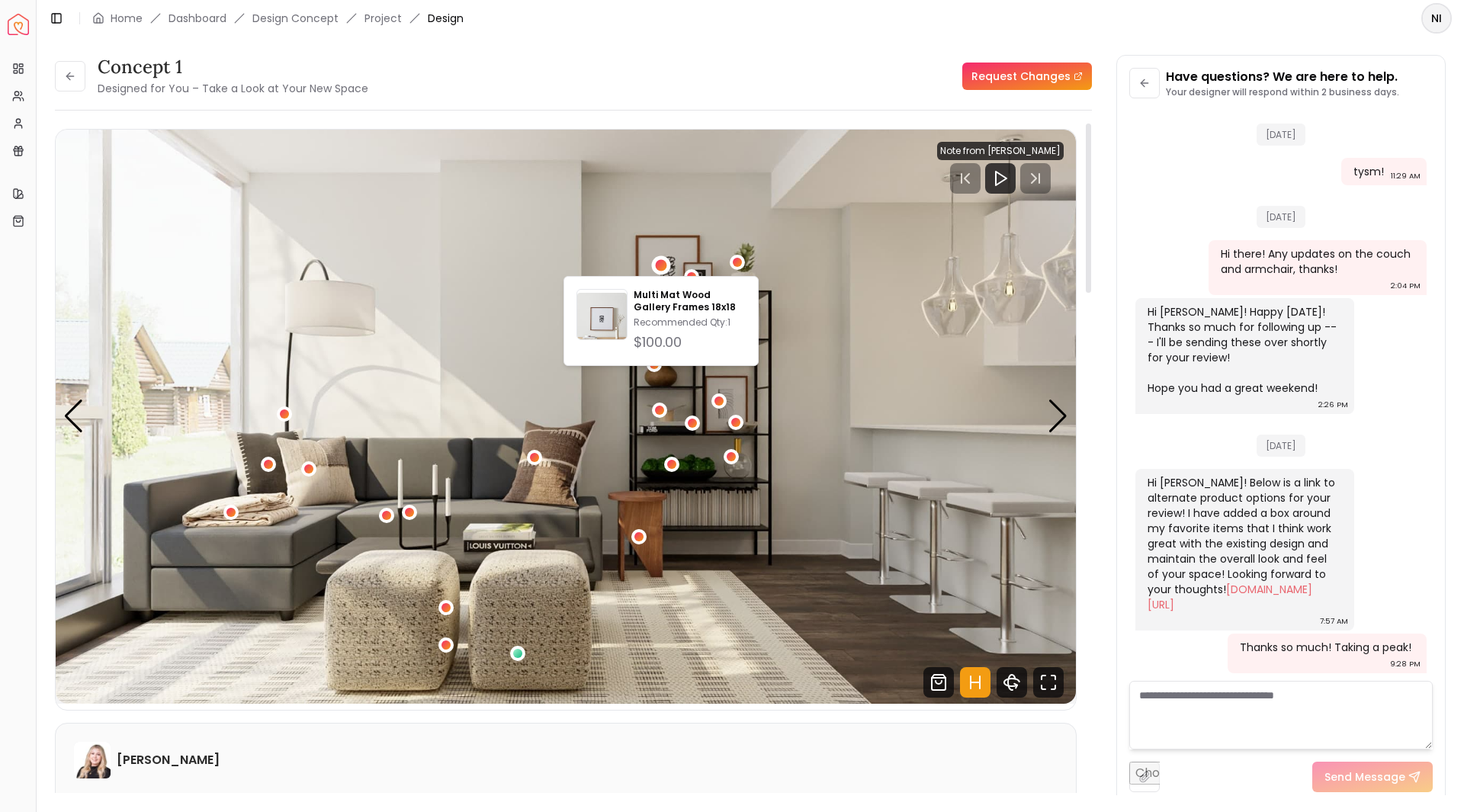
click at [679, 253] on img "1 / 5" at bounding box center [565, 416] width 1020 height 574
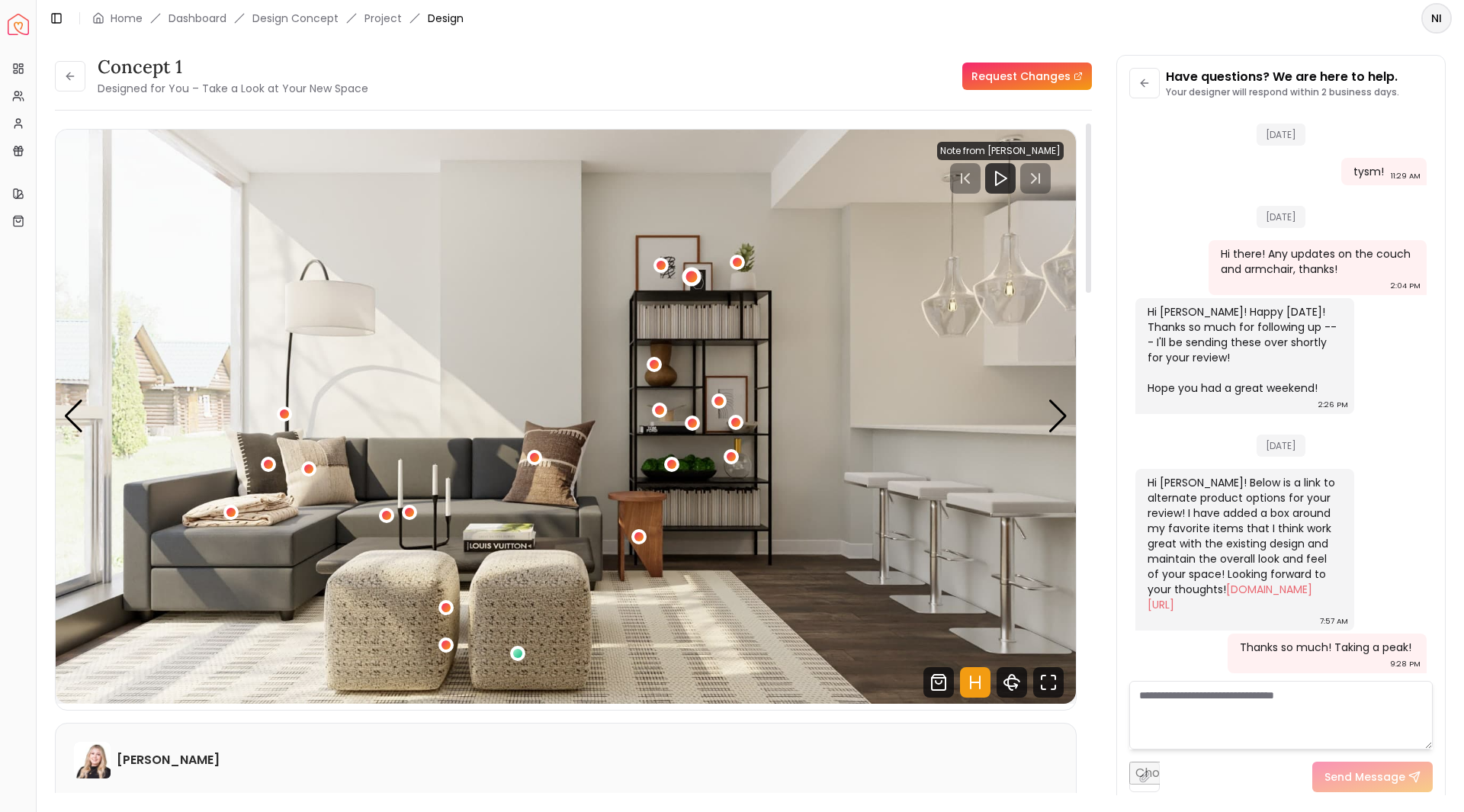
click at [694, 272] on div "1 / 5" at bounding box center [691, 277] width 12 height 12
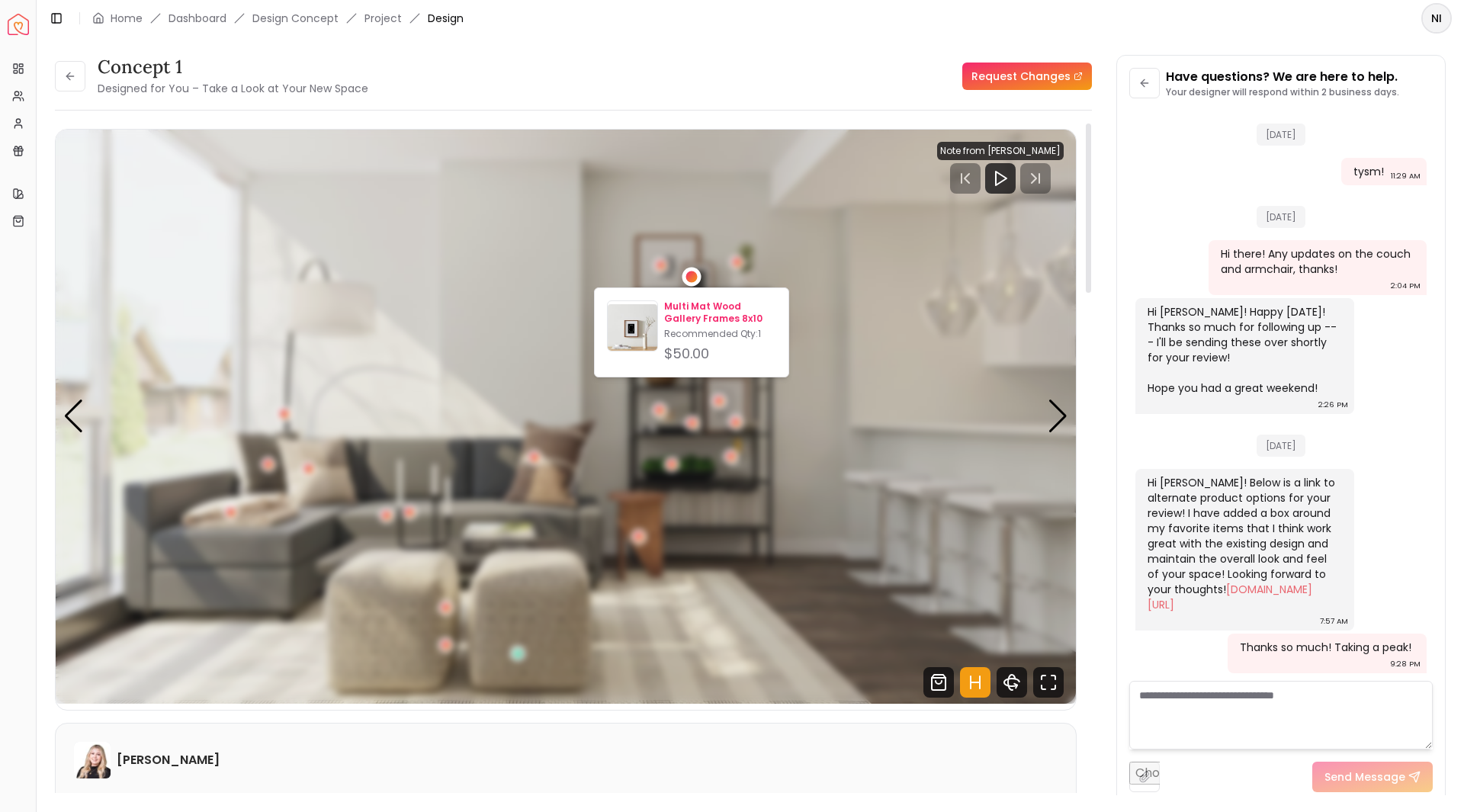
click at [633, 321] on img at bounding box center [632, 328] width 49 height 49
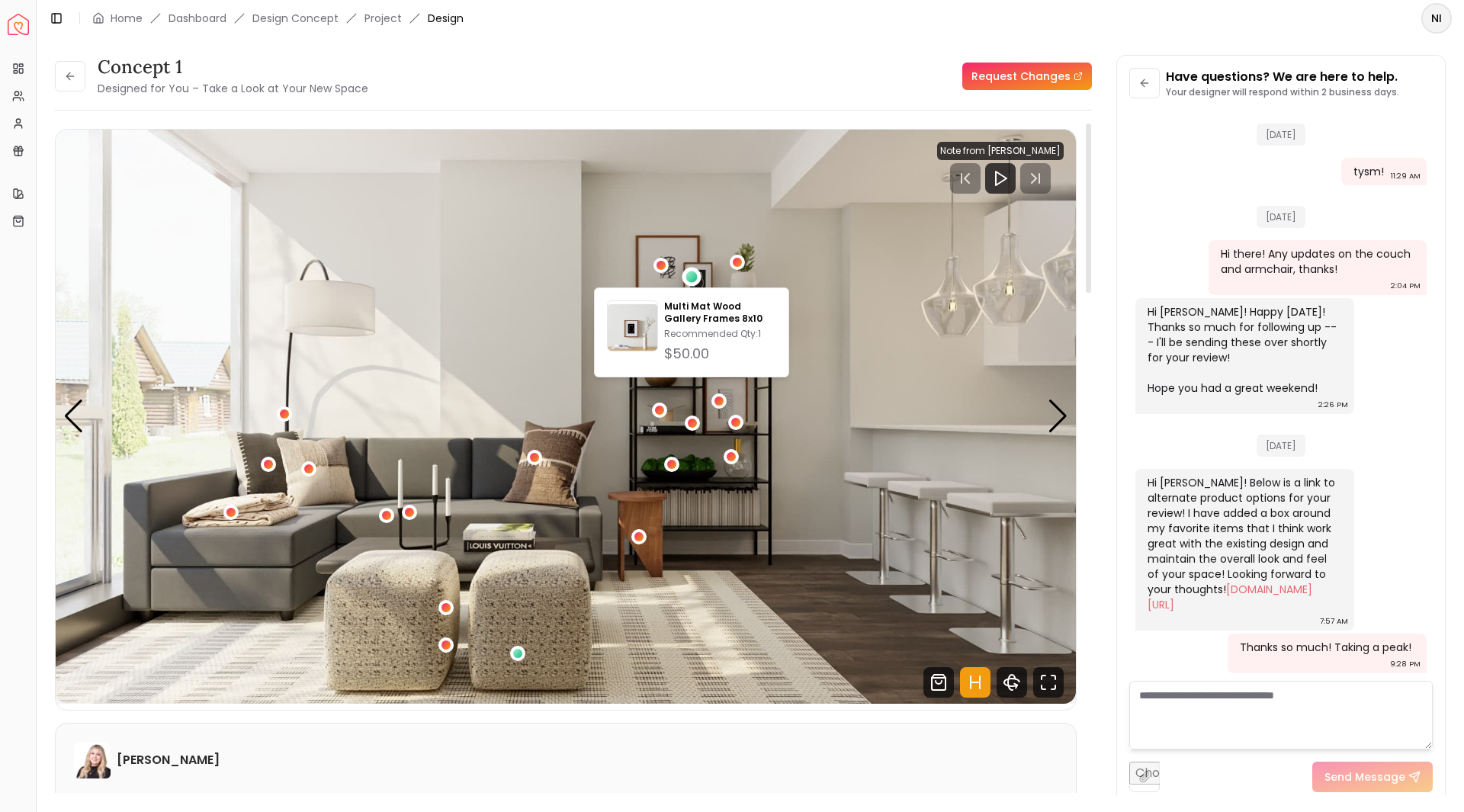
click at [613, 217] on img "1 / 5" at bounding box center [565, 416] width 1020 height 574
